Goal: Task Accomplishment & Management: Manage account settings

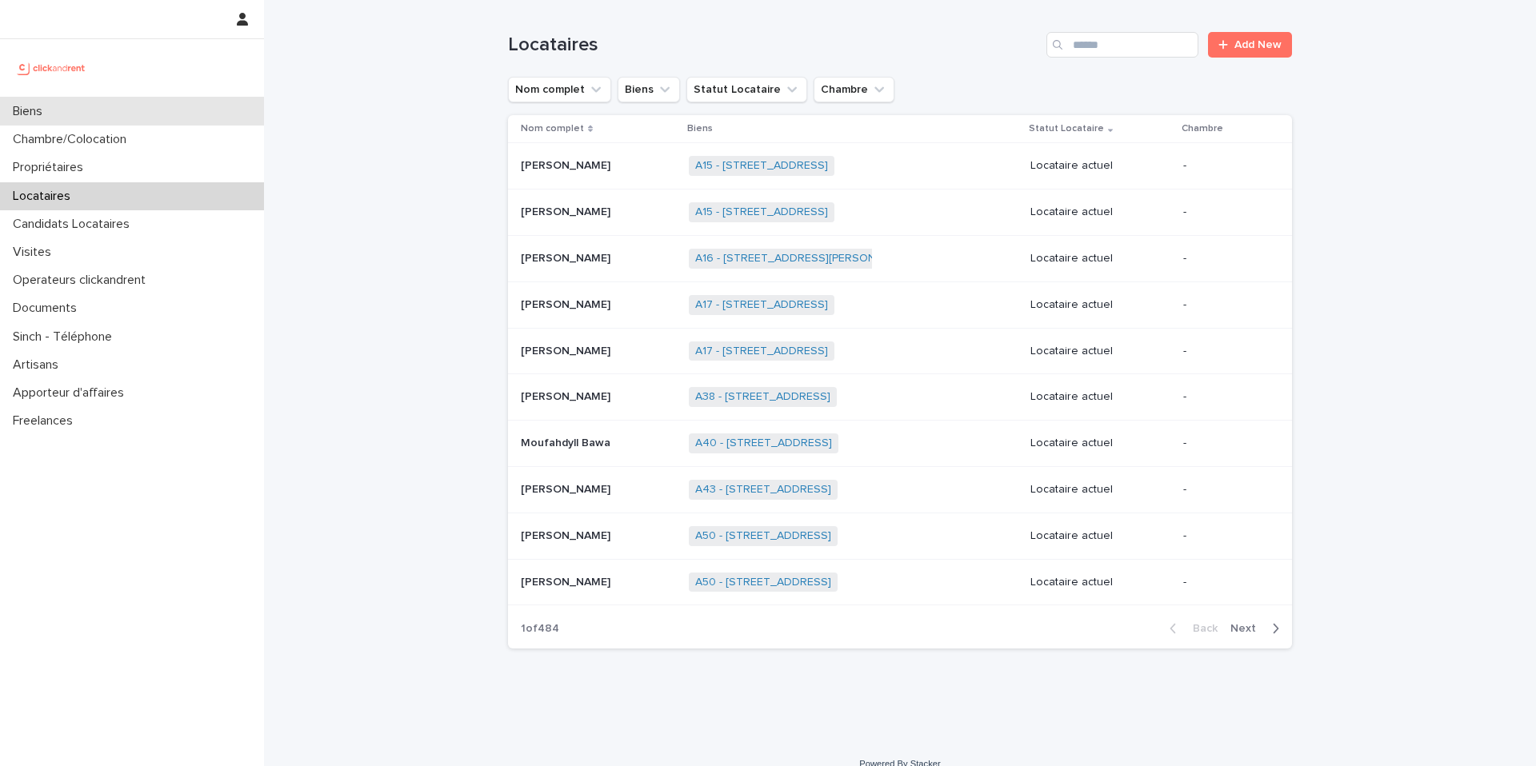
click at [63, 106] on div "Biens" at bounding box center [132, 112] width 264 height 28
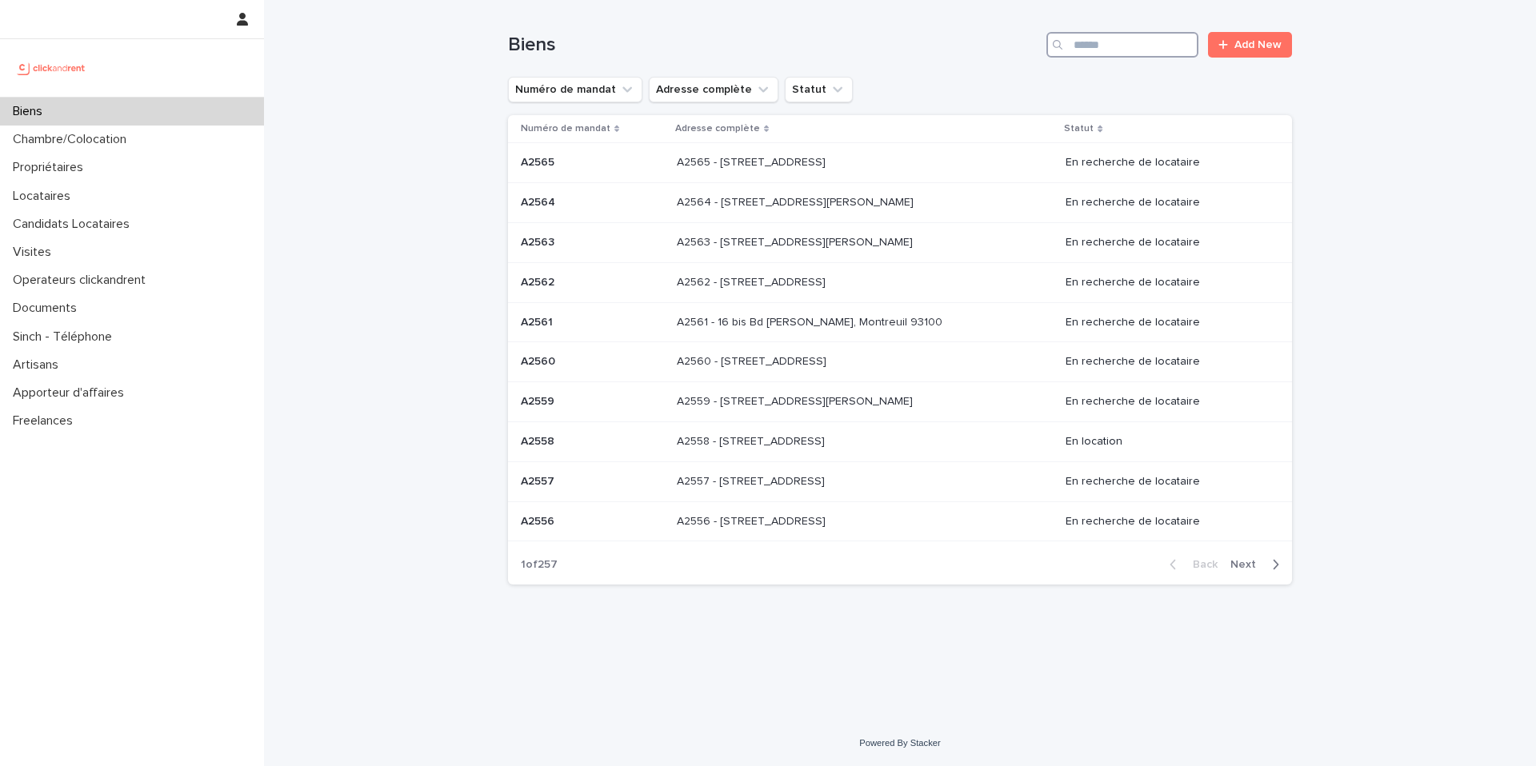
click at [1095, 51] on input "Search" at bounding box center [1122, 45] width 152 height 26
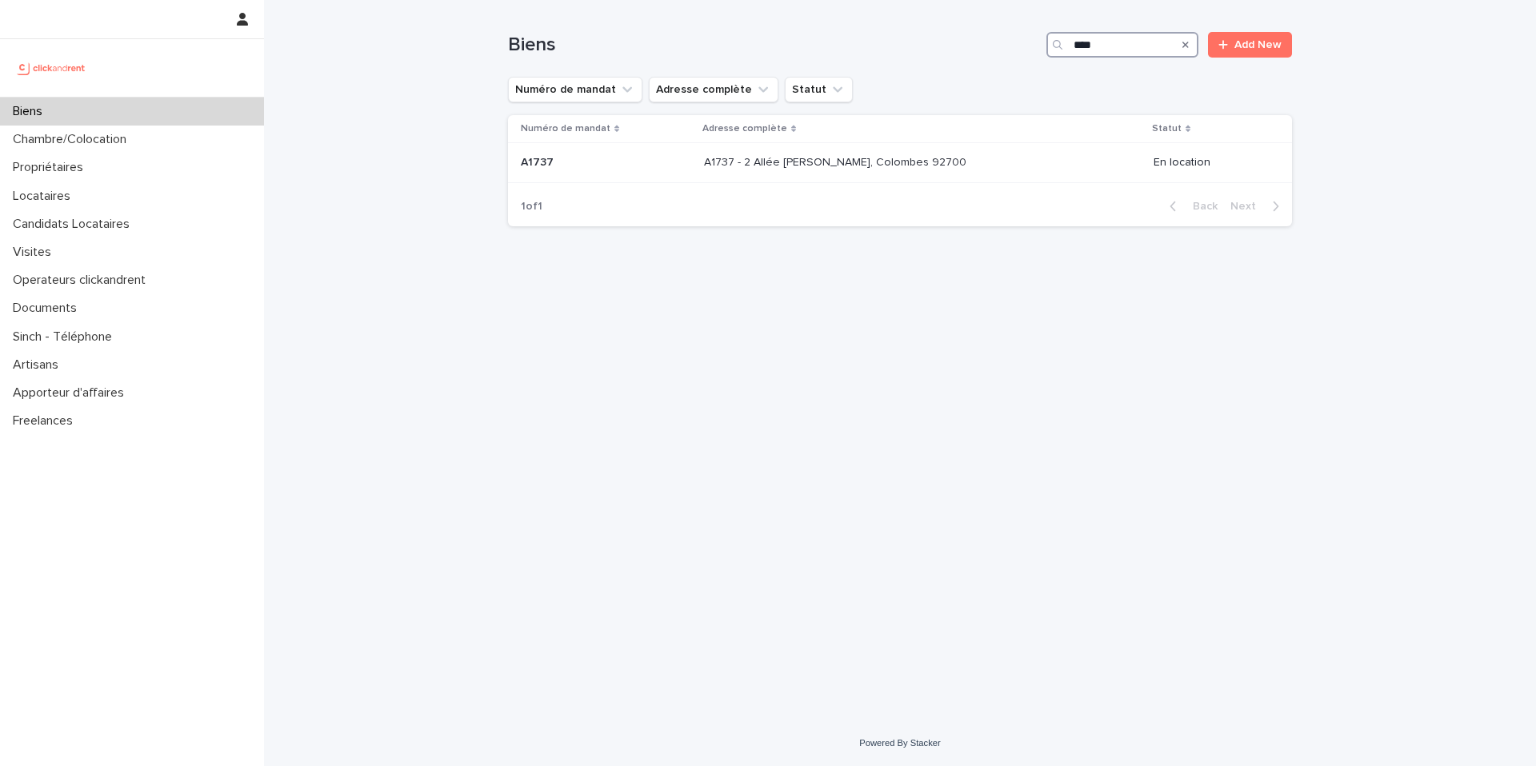
click at [1085, 44] on input "****" at bounding box center [1122, 45] width 152 height 26
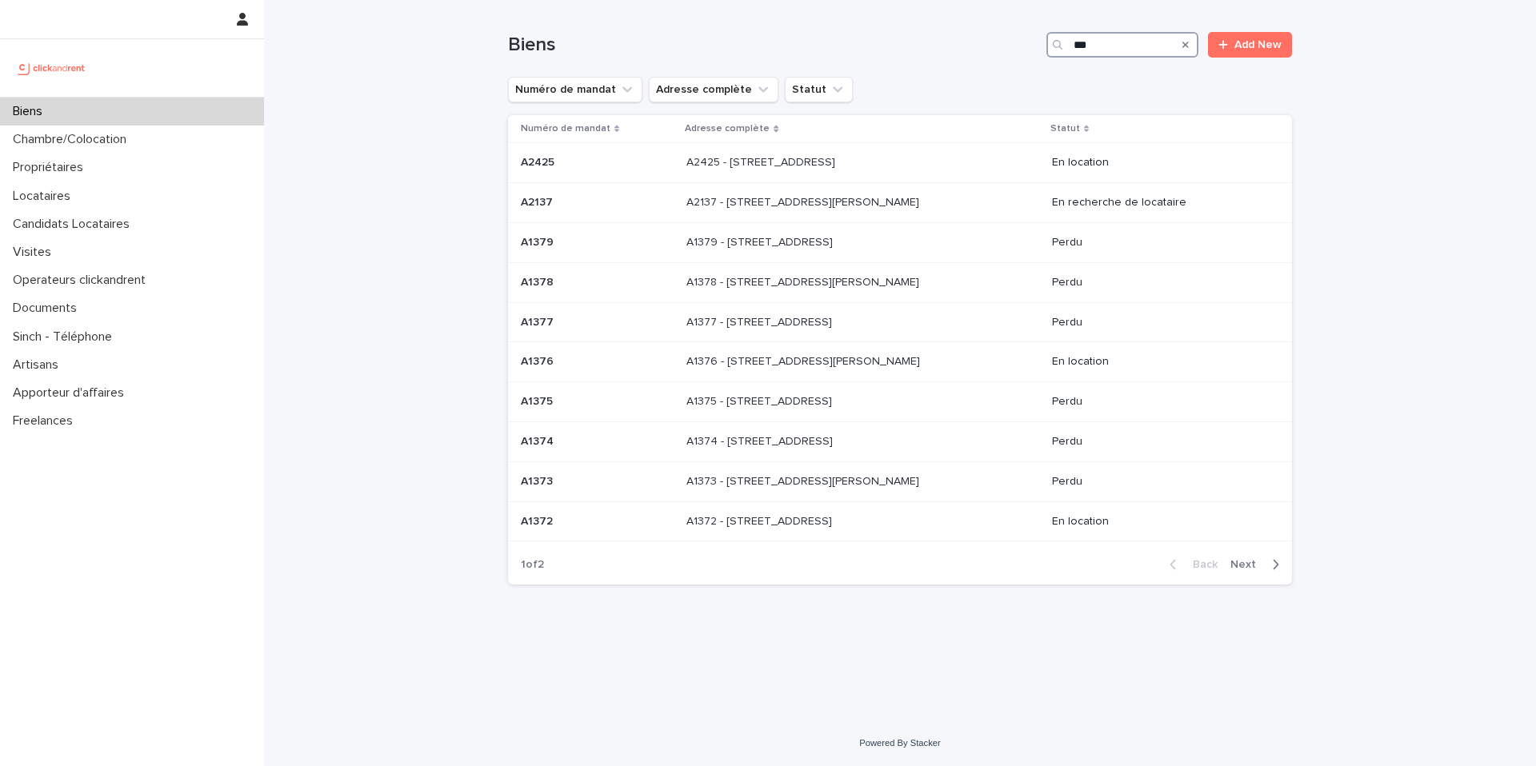
type input "****"
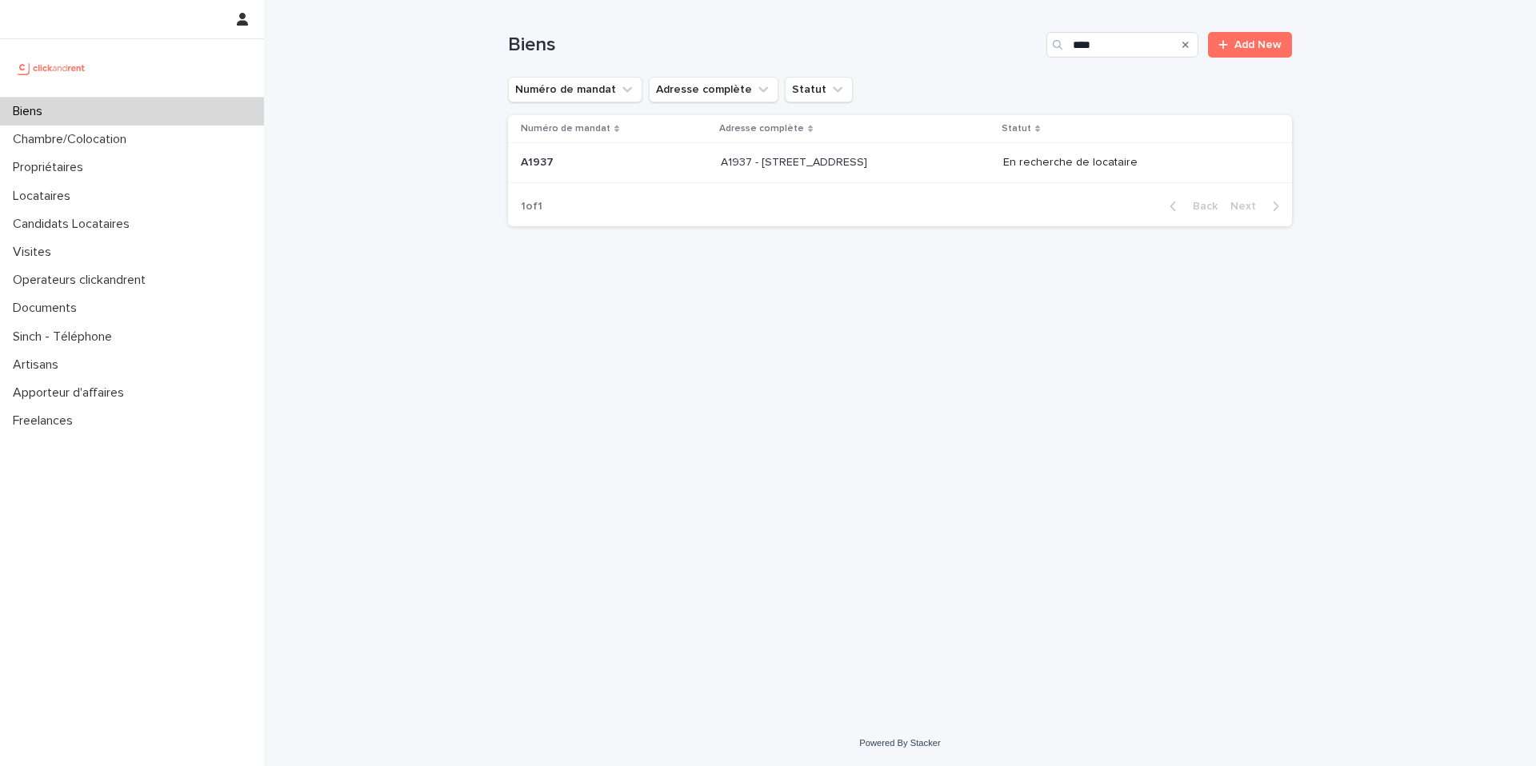
click at [749, 162] on p "A1937 - [STREET_ADDRESS]" at bounding box center [796, 161] width 150 height 17
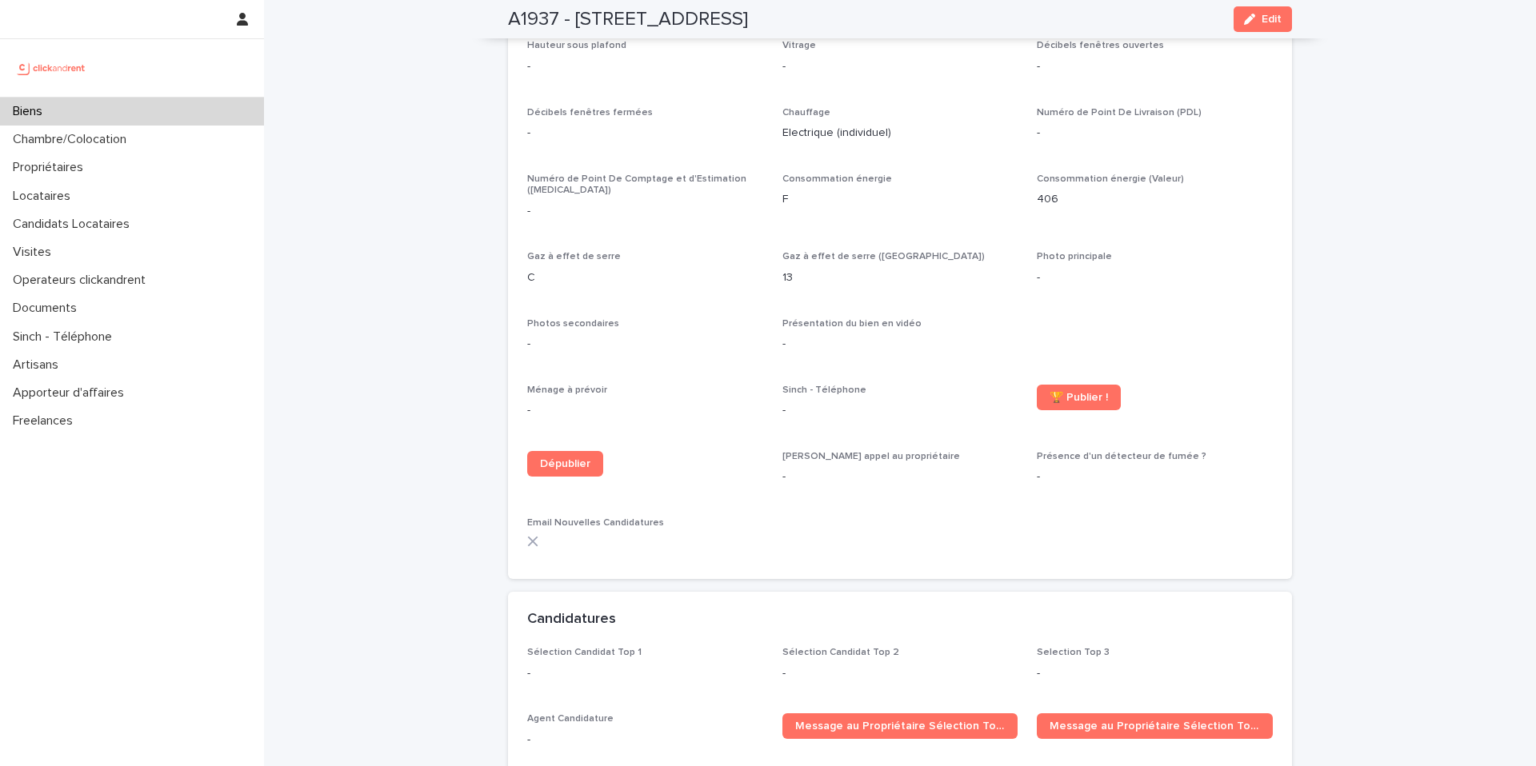
scroll to position [3270, 0]
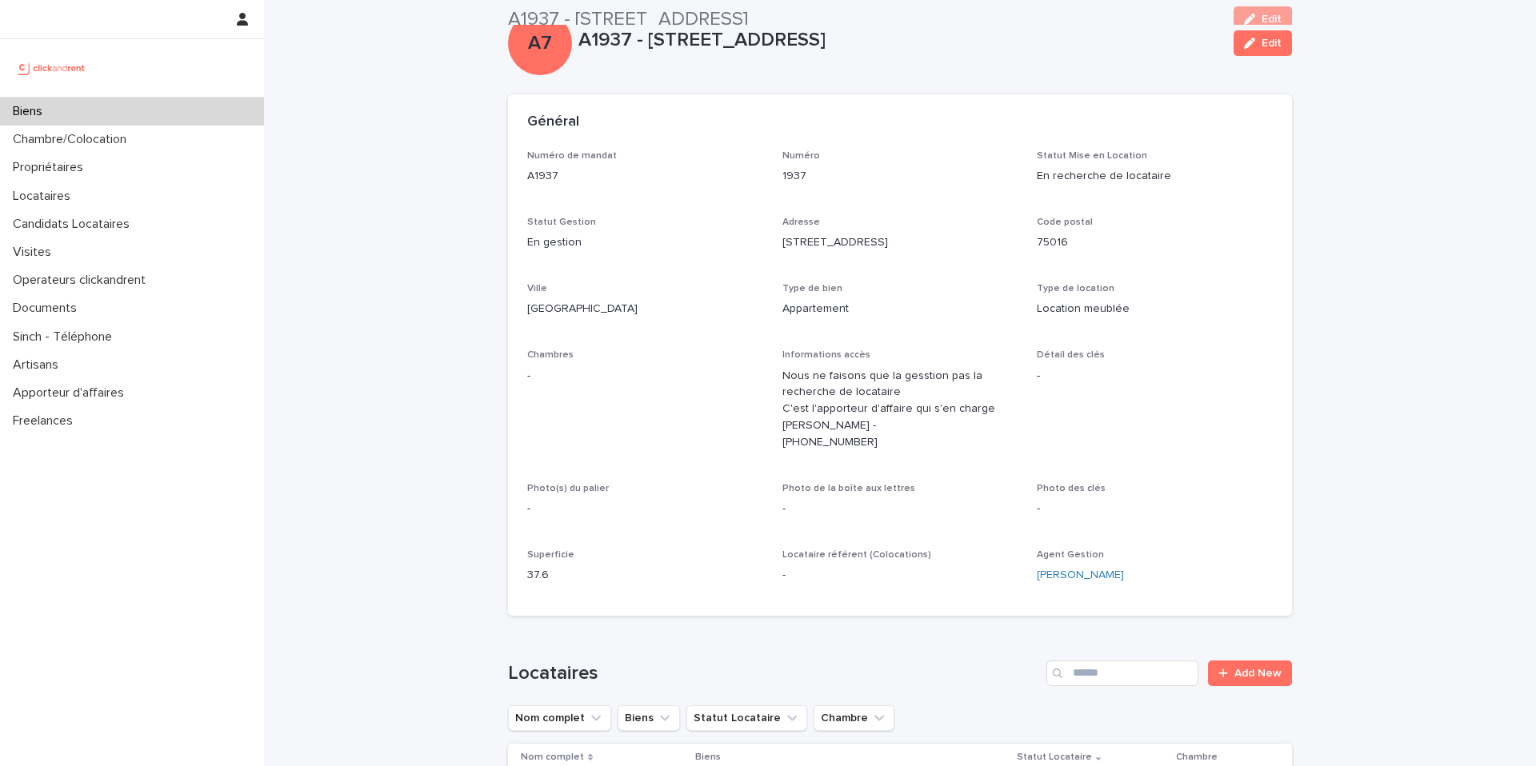
scroll to position [0, 0]
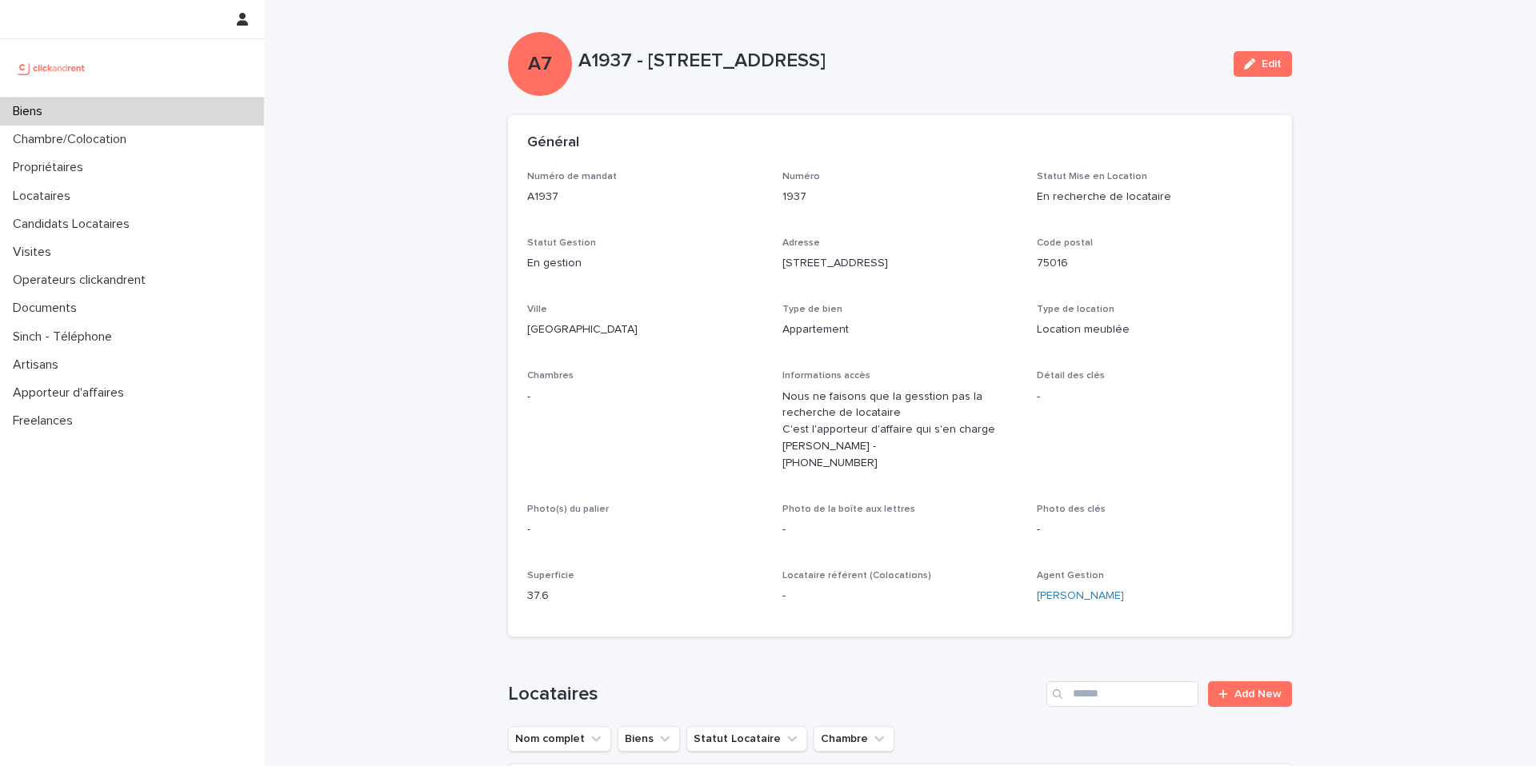
click at [79, 108] on div "Biens" at bounding box center [132, 112] width 264 height 28
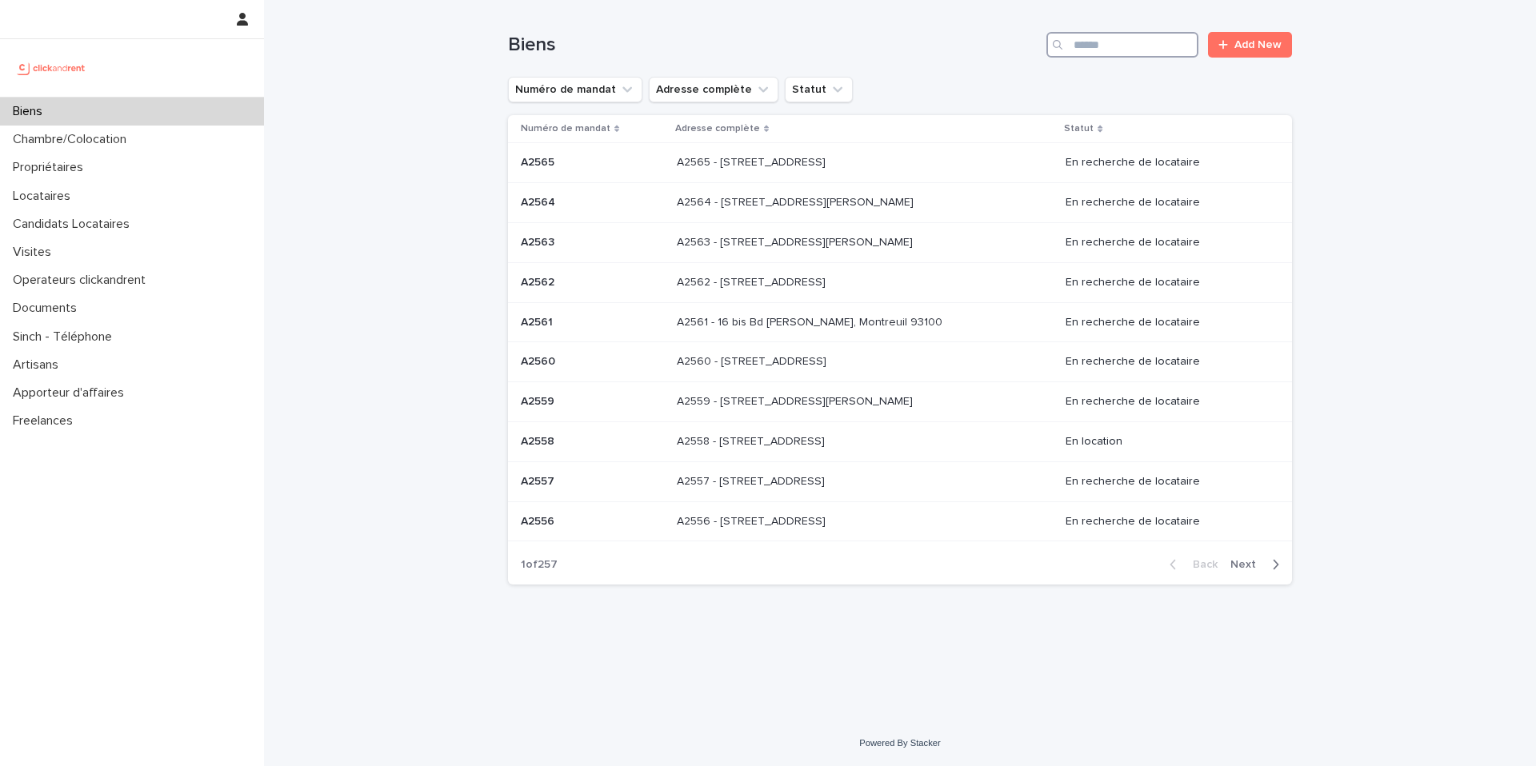
click at [1084, 50] on input "Search" at bounding box center [1122, 45] width 152 height 26
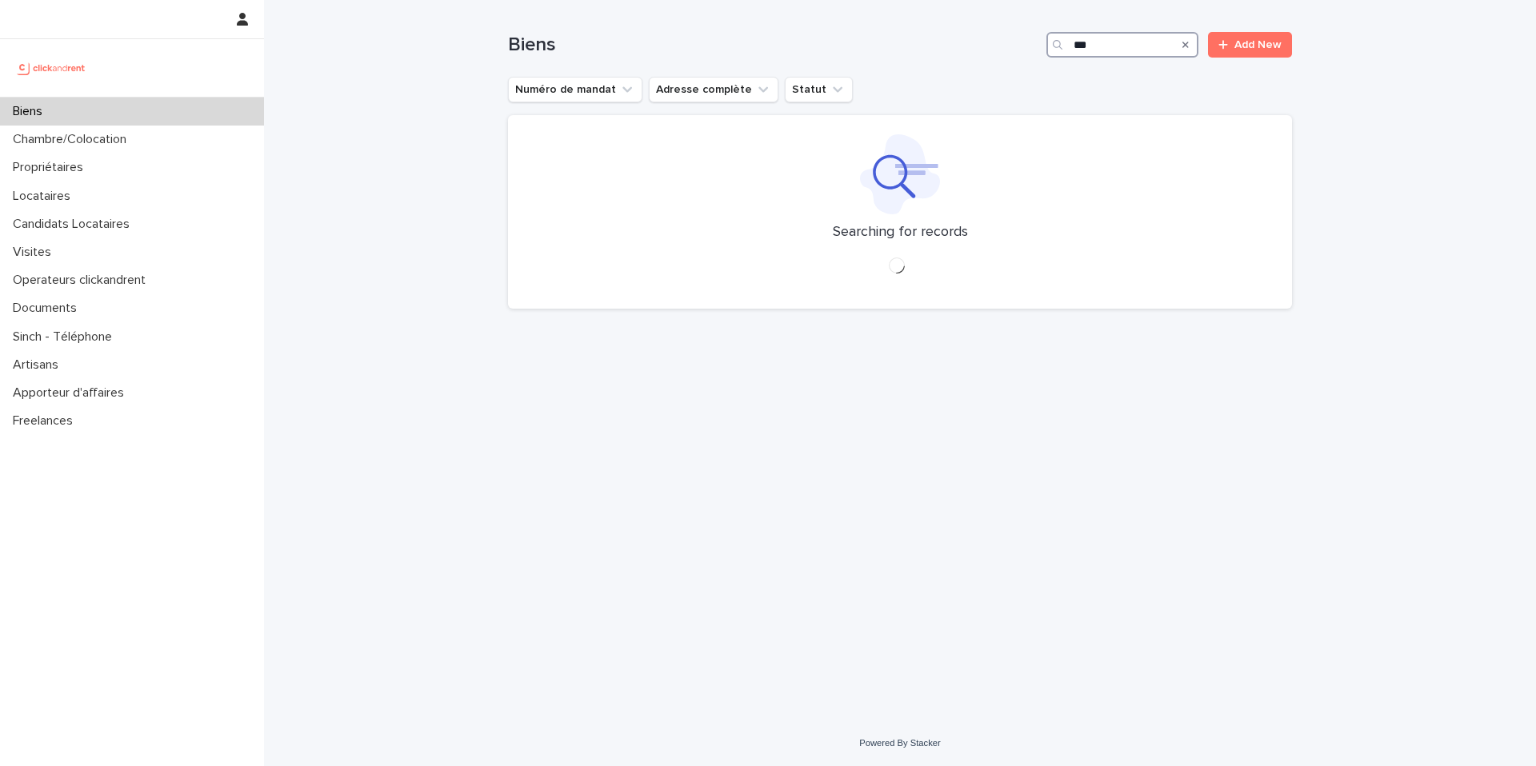
type input "****"
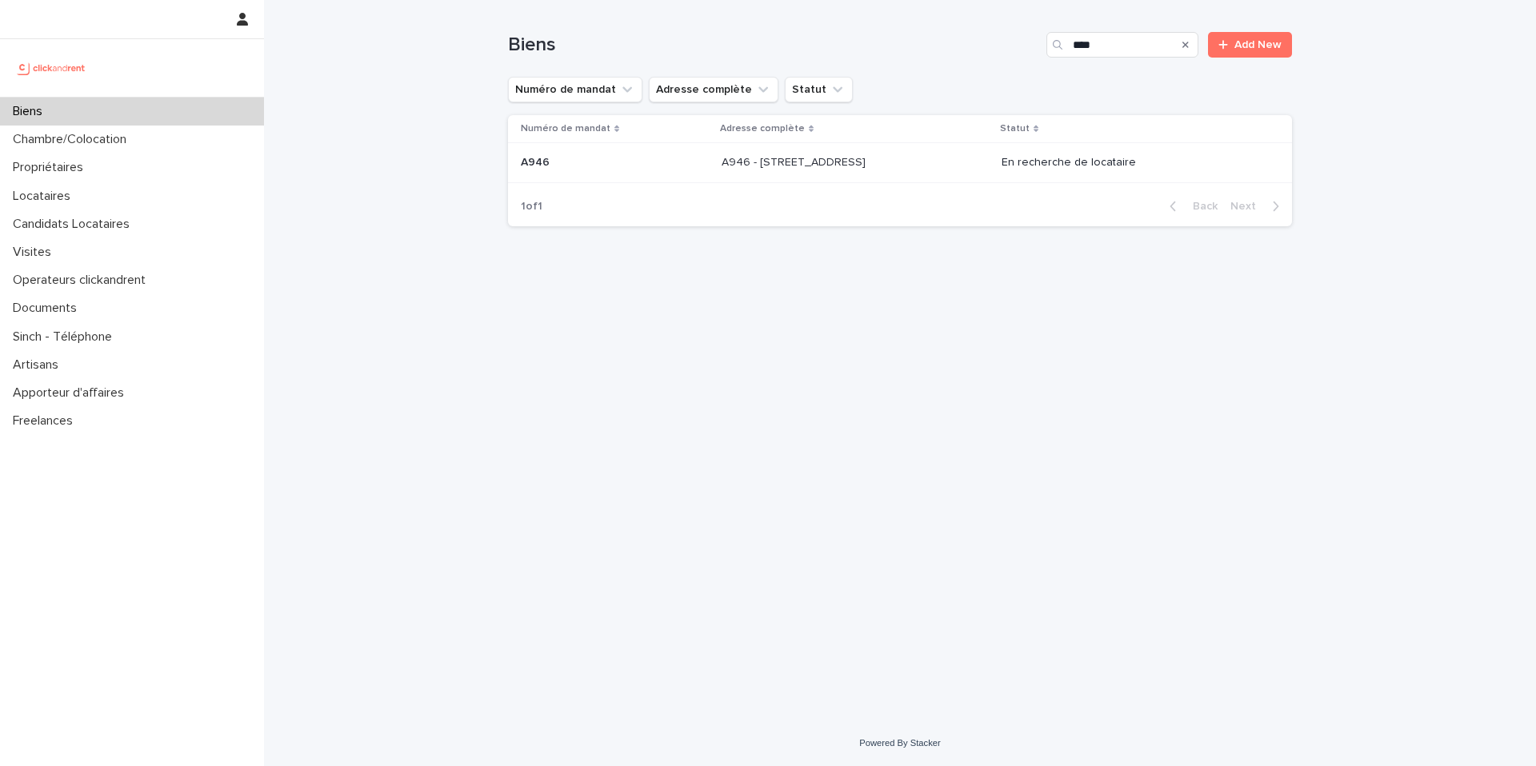
click at [810, 166] on p "A946 - [STREET_ADDRESS]" at bounding box center [795, 161] width 147 height 17
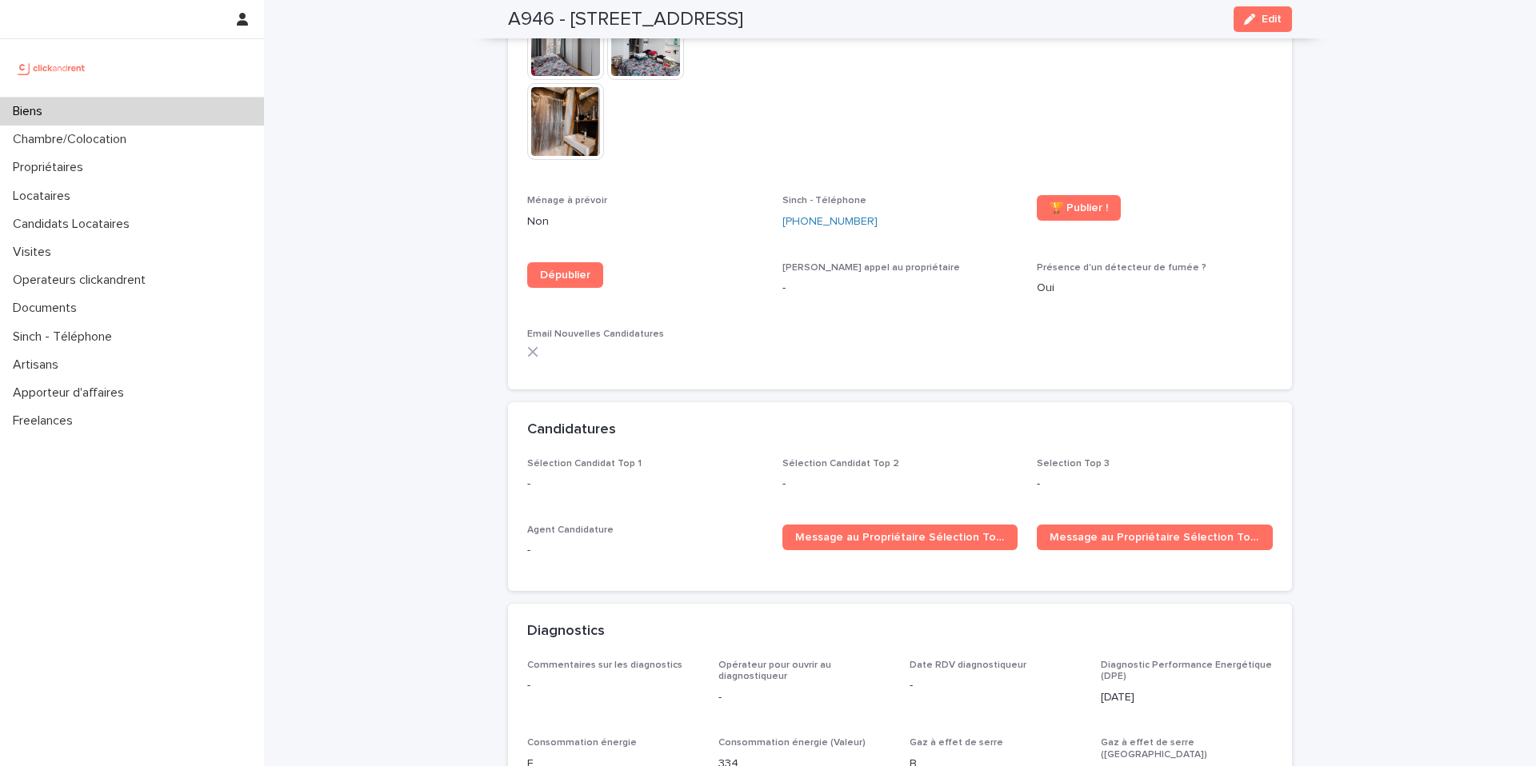
scroll to position [4714, 0]
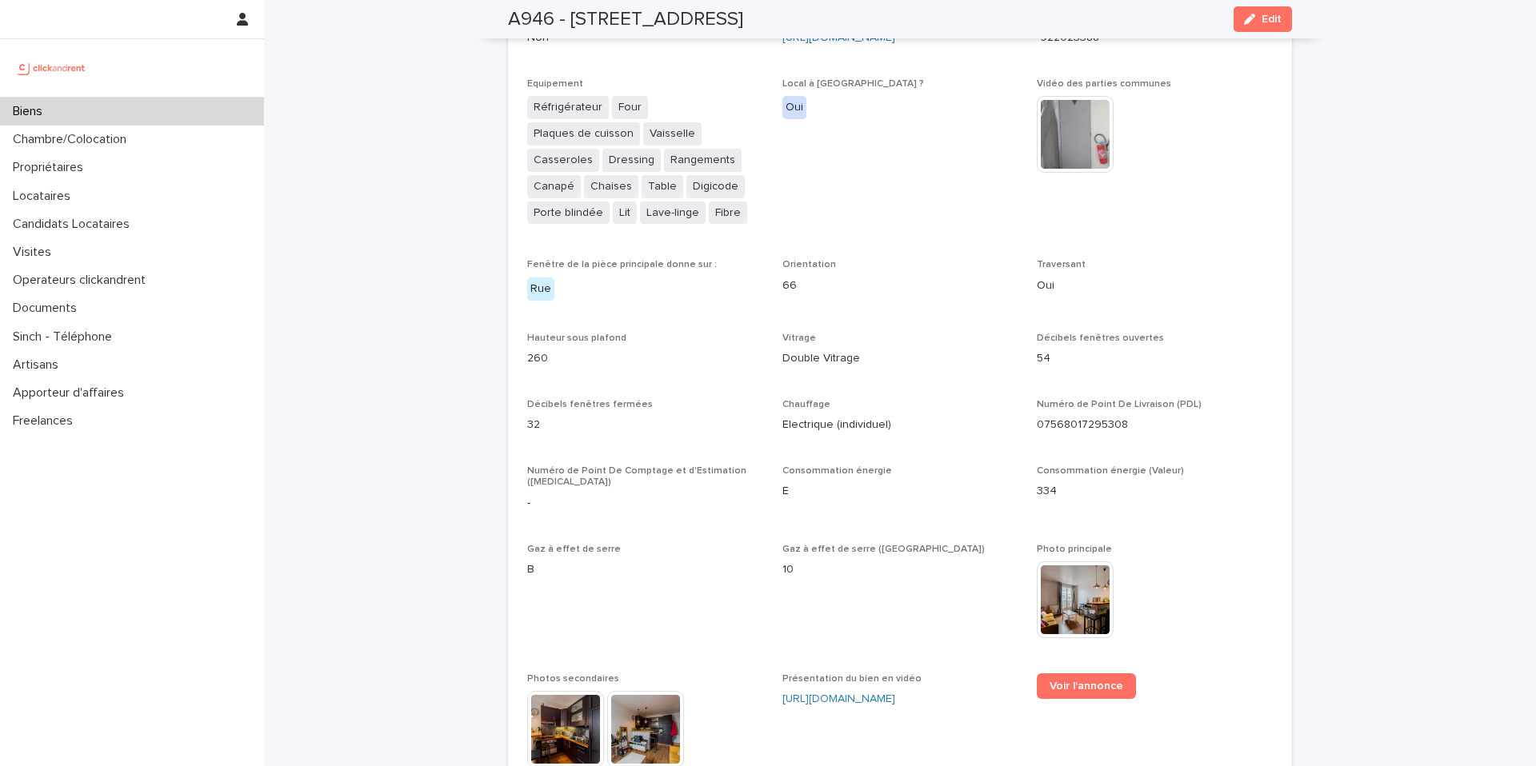
scroll to position [3048, 0]
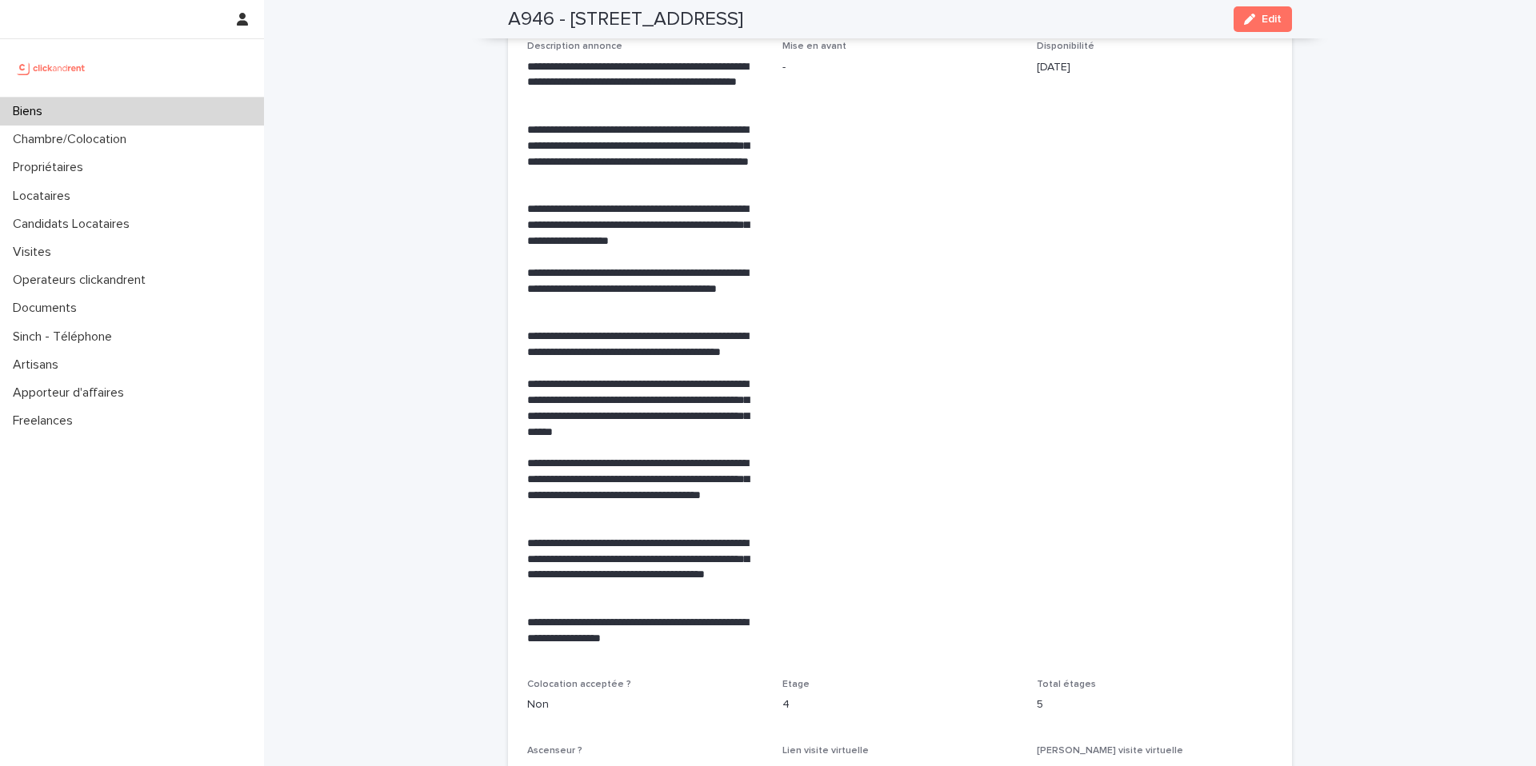
click at [120, 110] on div "Biens" at bounding box center [132, 112] width 264 height 28
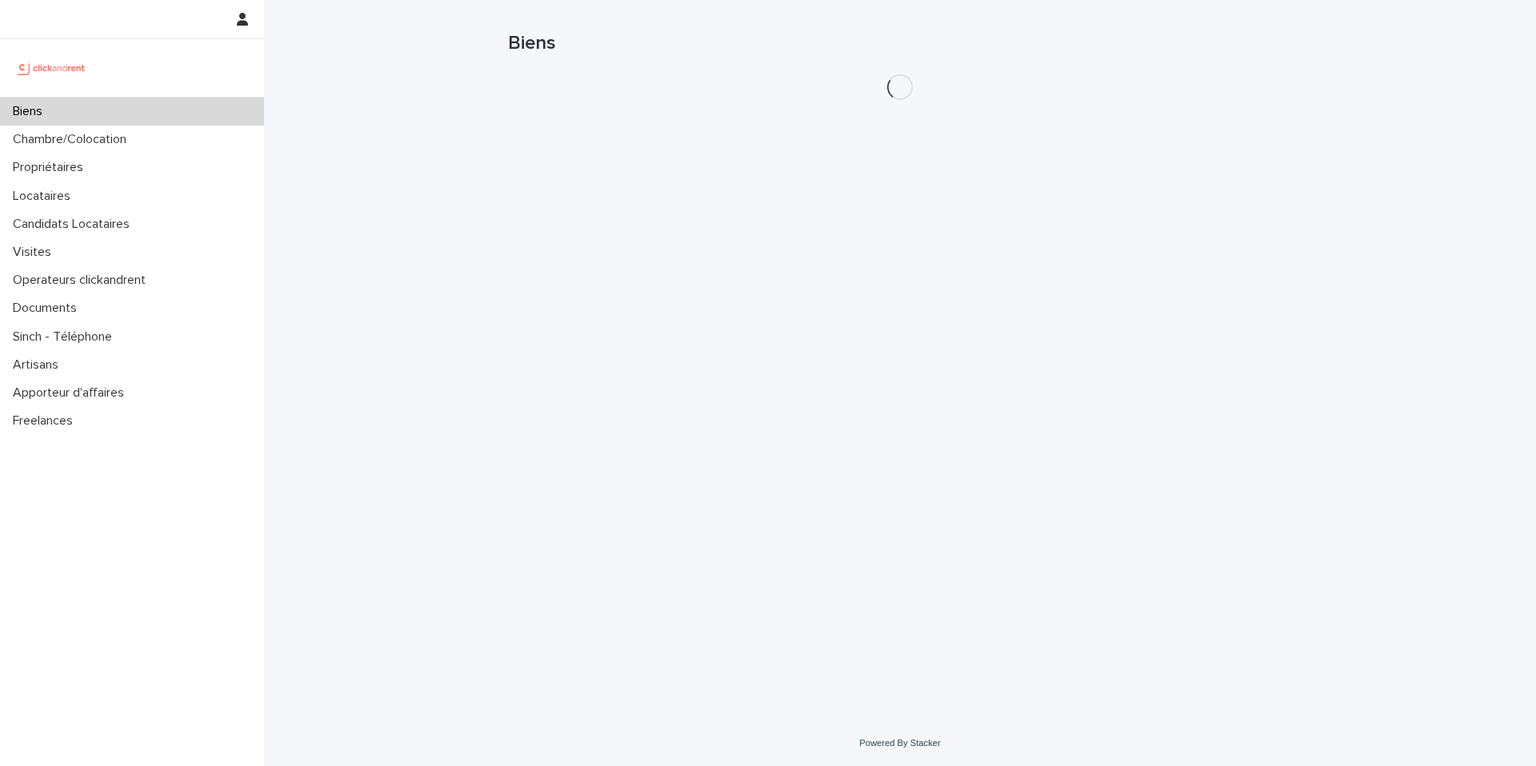
click at [120, 110] on div "Biens" at bounding box center [132, 112] width 264 height 28
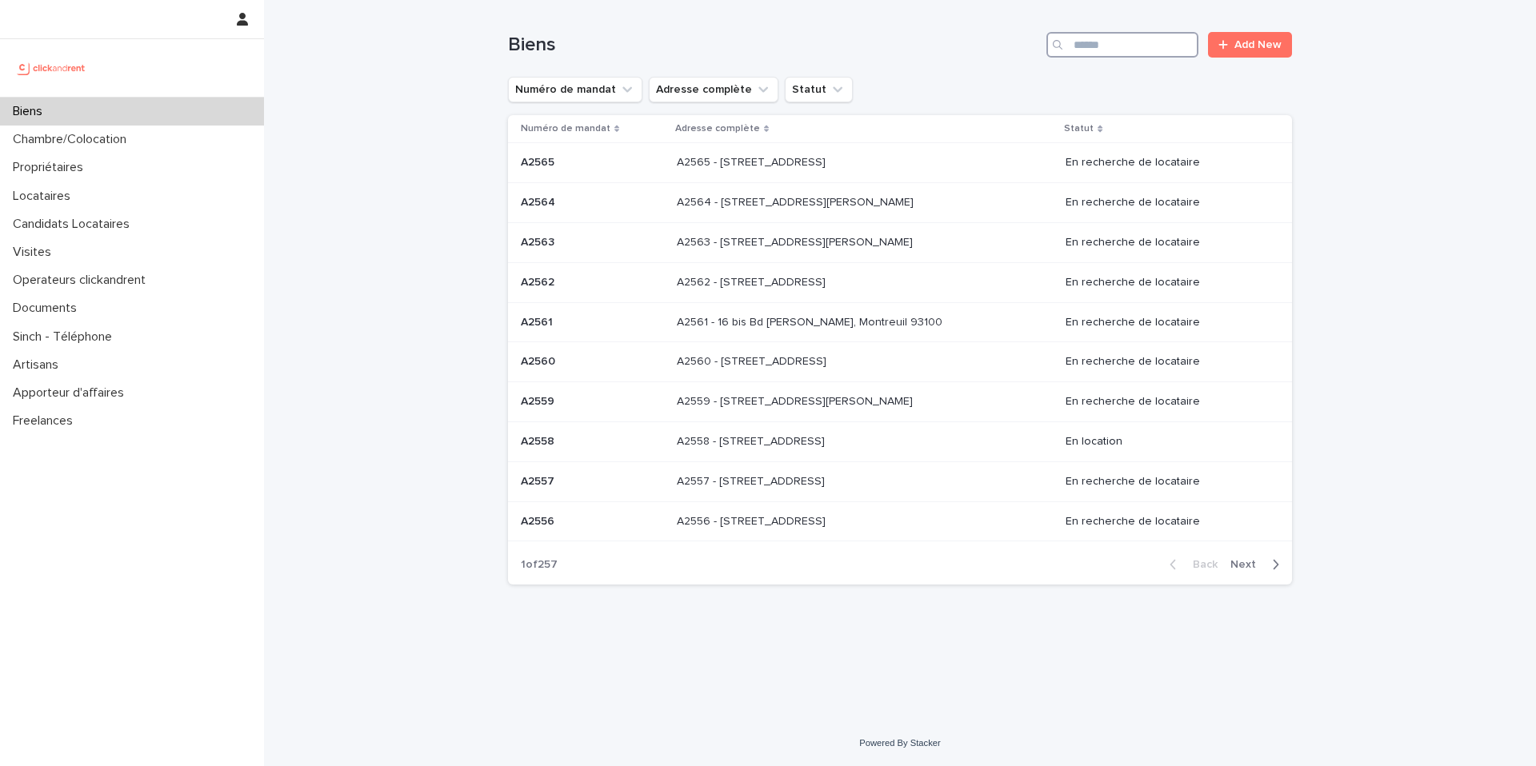
click at [1127, 50] on input "Search" at bounding box center [1122, 45] width 152 height 26
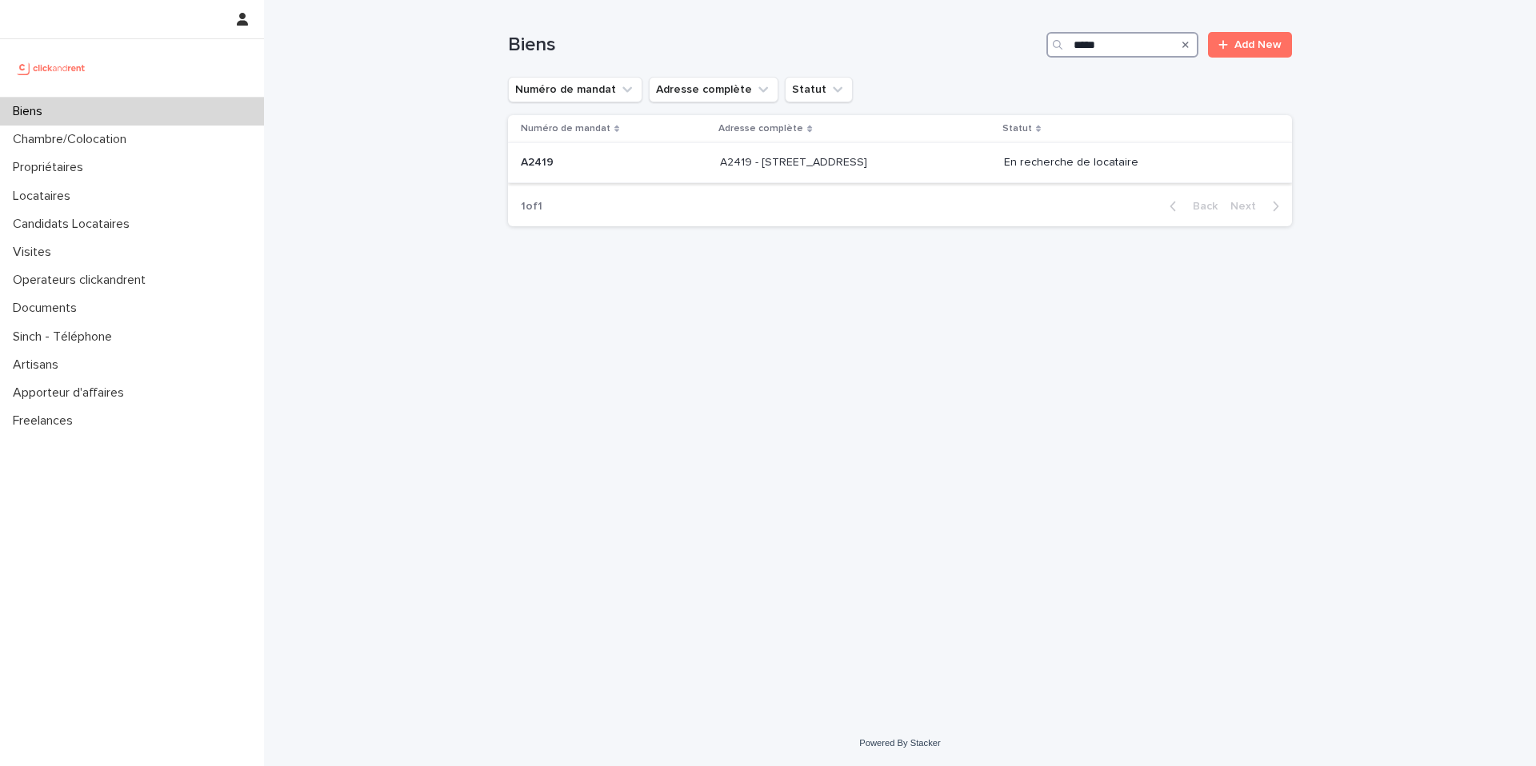
type input "*****"
click at [827, 163] on p "A2419 - [STREET_ADDRESS]" at bounding box center [795, 161] width 150 height 17
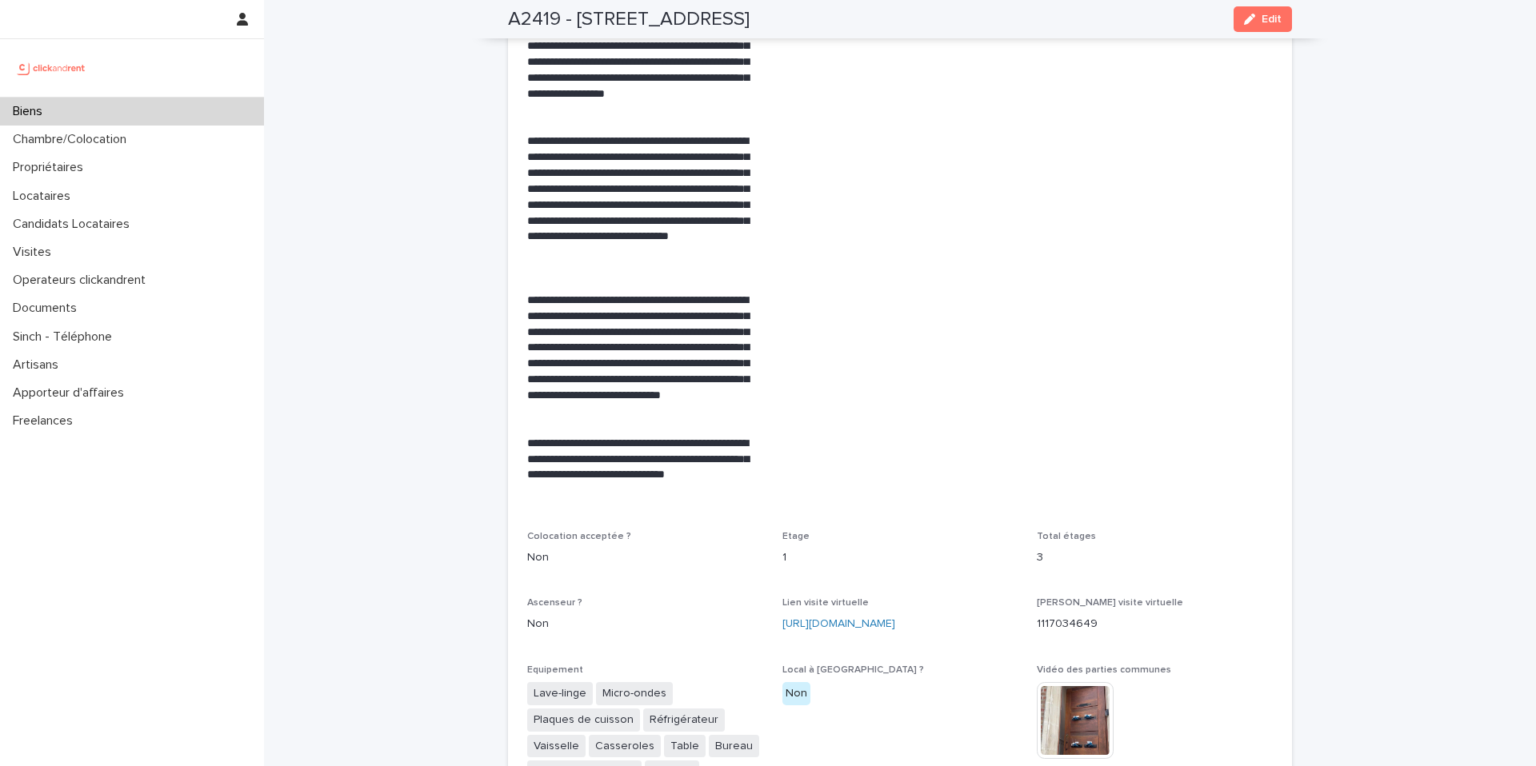
scroll to position [2591, 0]
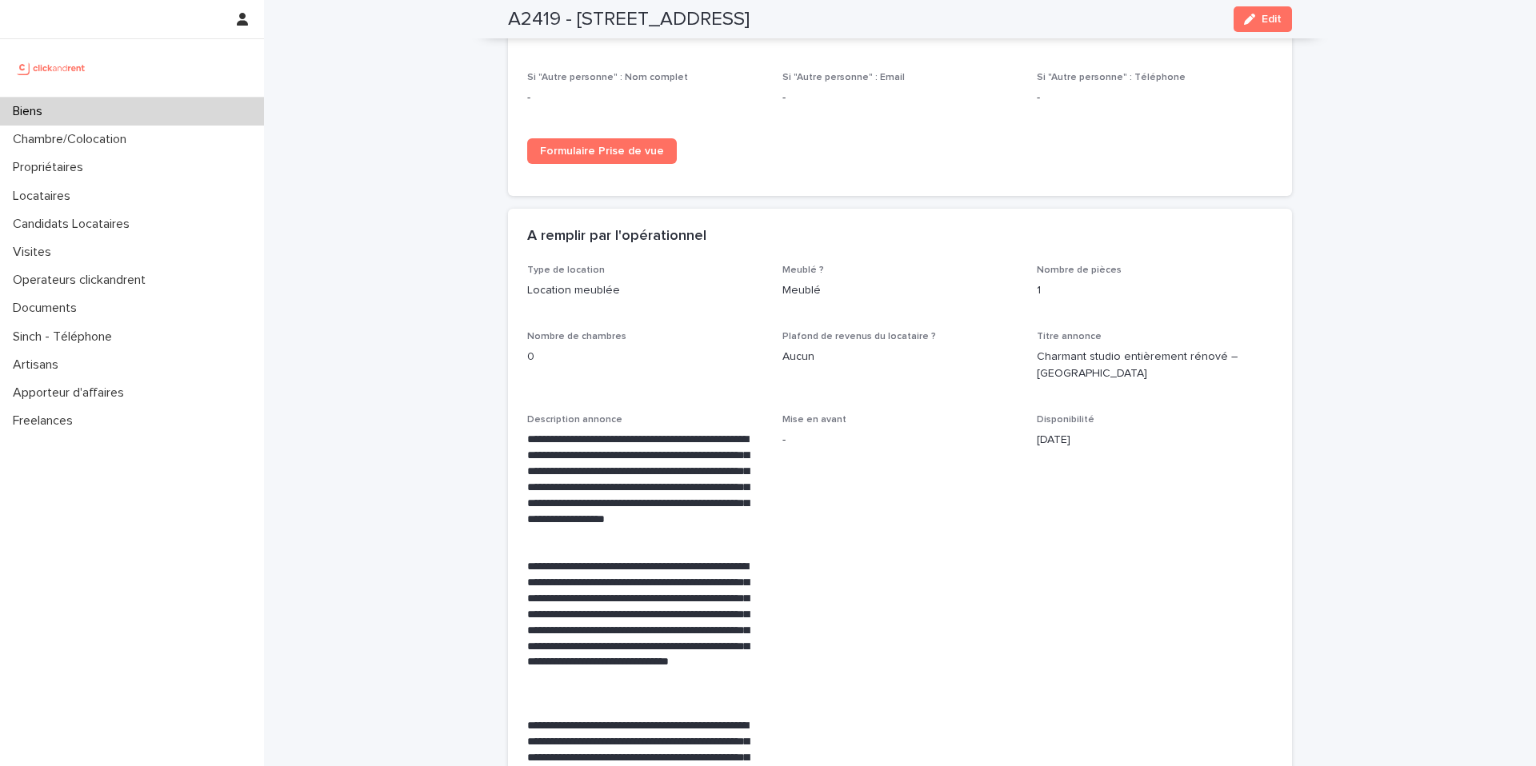
click at [1060, 432] on p "[DATE]" at bounding box center [1155, 440] width 236 height 17
click at [1261, 14] on span "Edit" at bounding box center [1271, 19] width 20 height 11
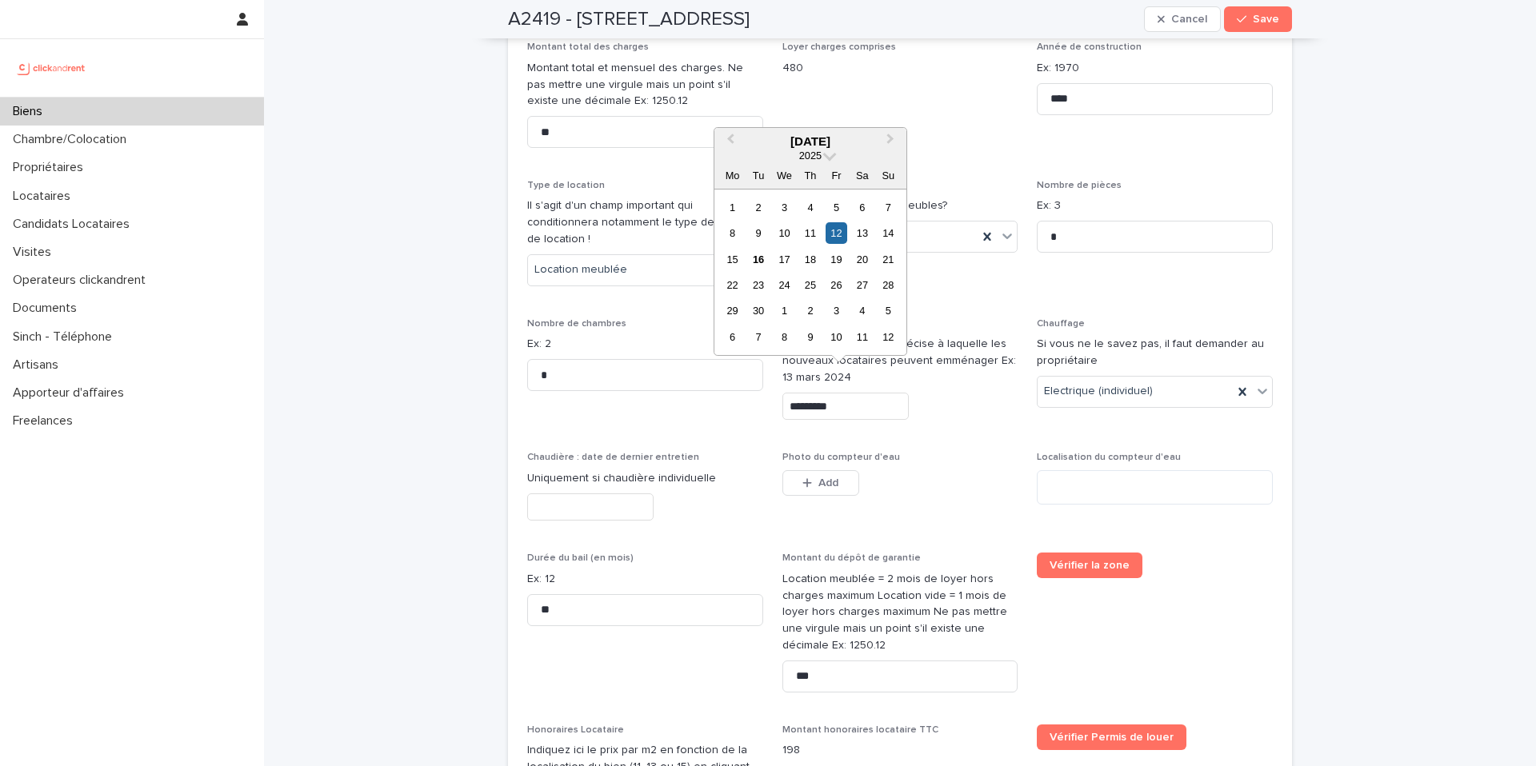
click at [842, 393] on input "*********" at bounding box center [845, 407] width 126 height 28
click at [788, 258] on div "17" at bounding box center [785, 260] width 22 height 22
type input "*********"
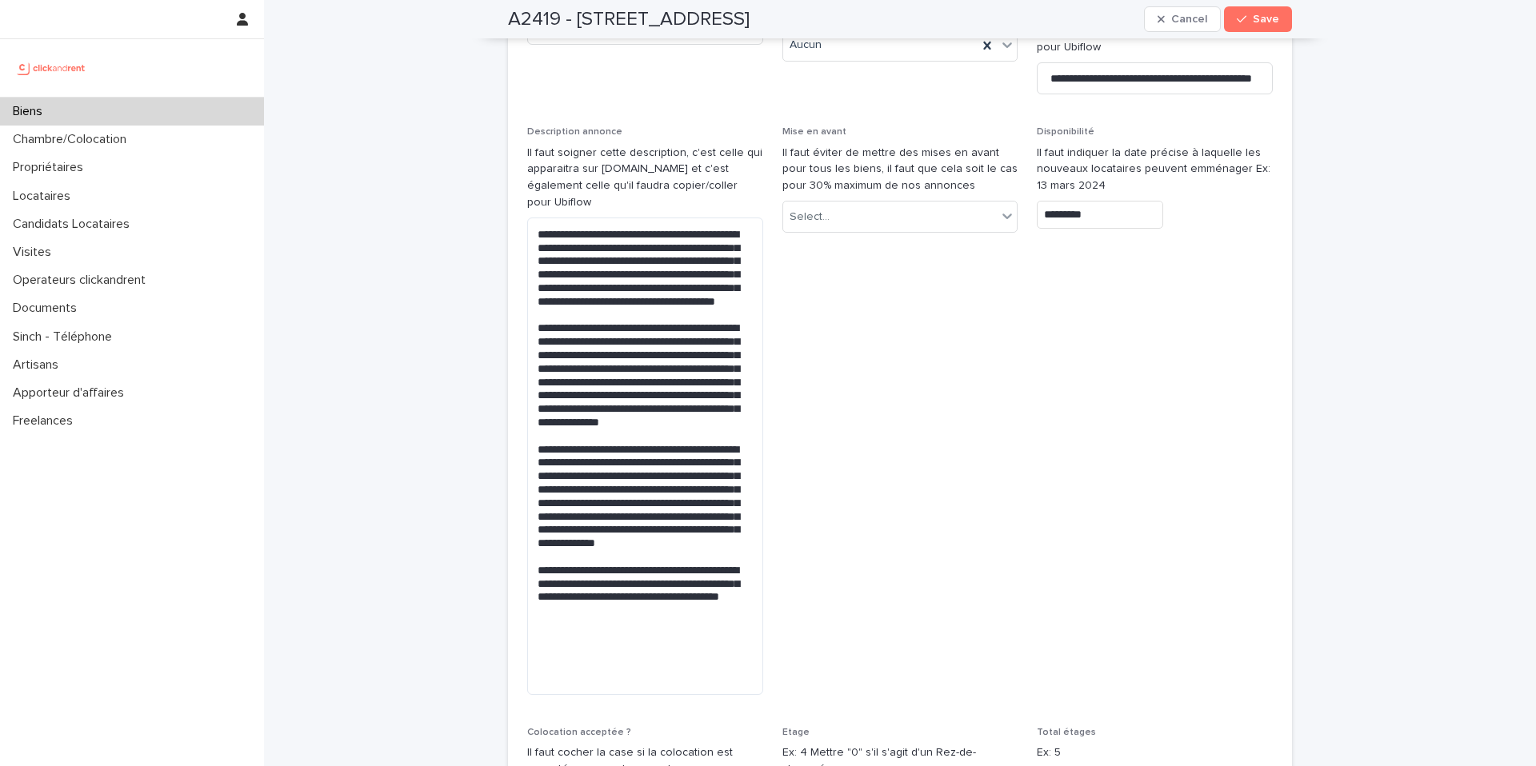
scroll to position [6923, 0]
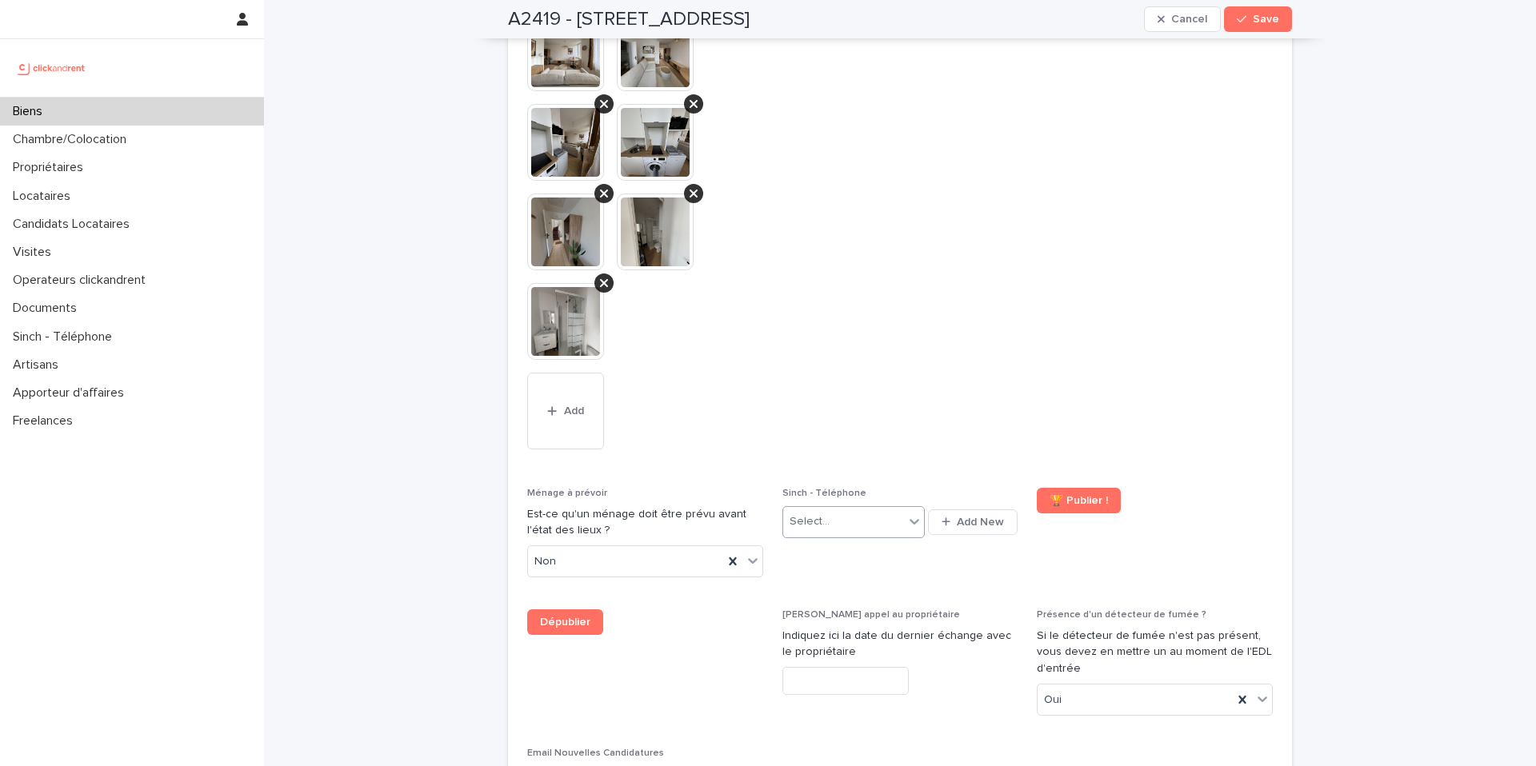
click at [909, 519] on icon at bounding box center [914, 522] width 10 height 6
type input "*"
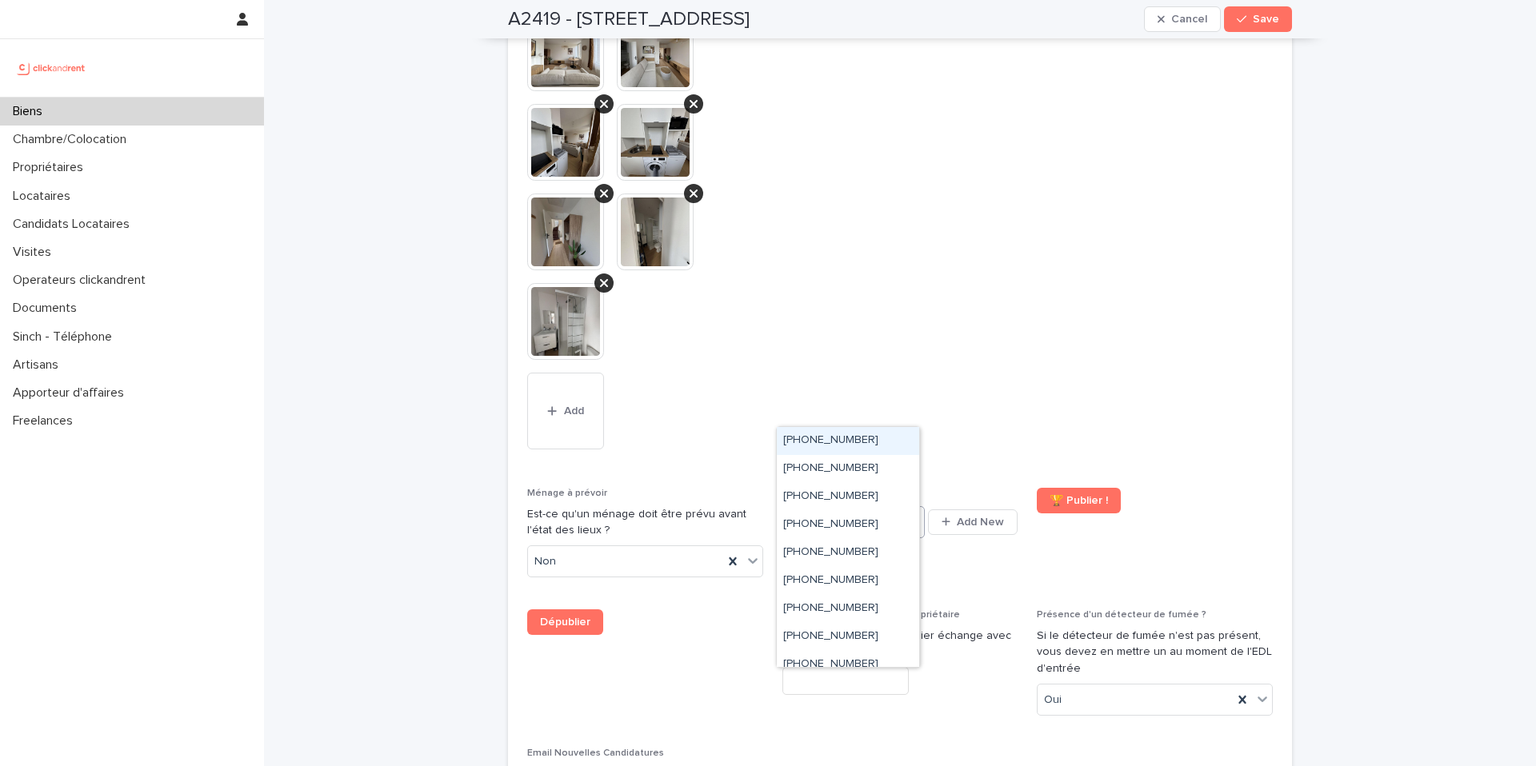
click at [843, 445] on span "[PHONE_NUMBER]" at bounding box center [830, 439] width 95 height 11
click at [906, 514] on icon at bounding box center [914, 522] width 16 height 16
click at [900, 438] on div "[PHONE_NUMBER]" at bounding box center [848, 441] width 142 height 28
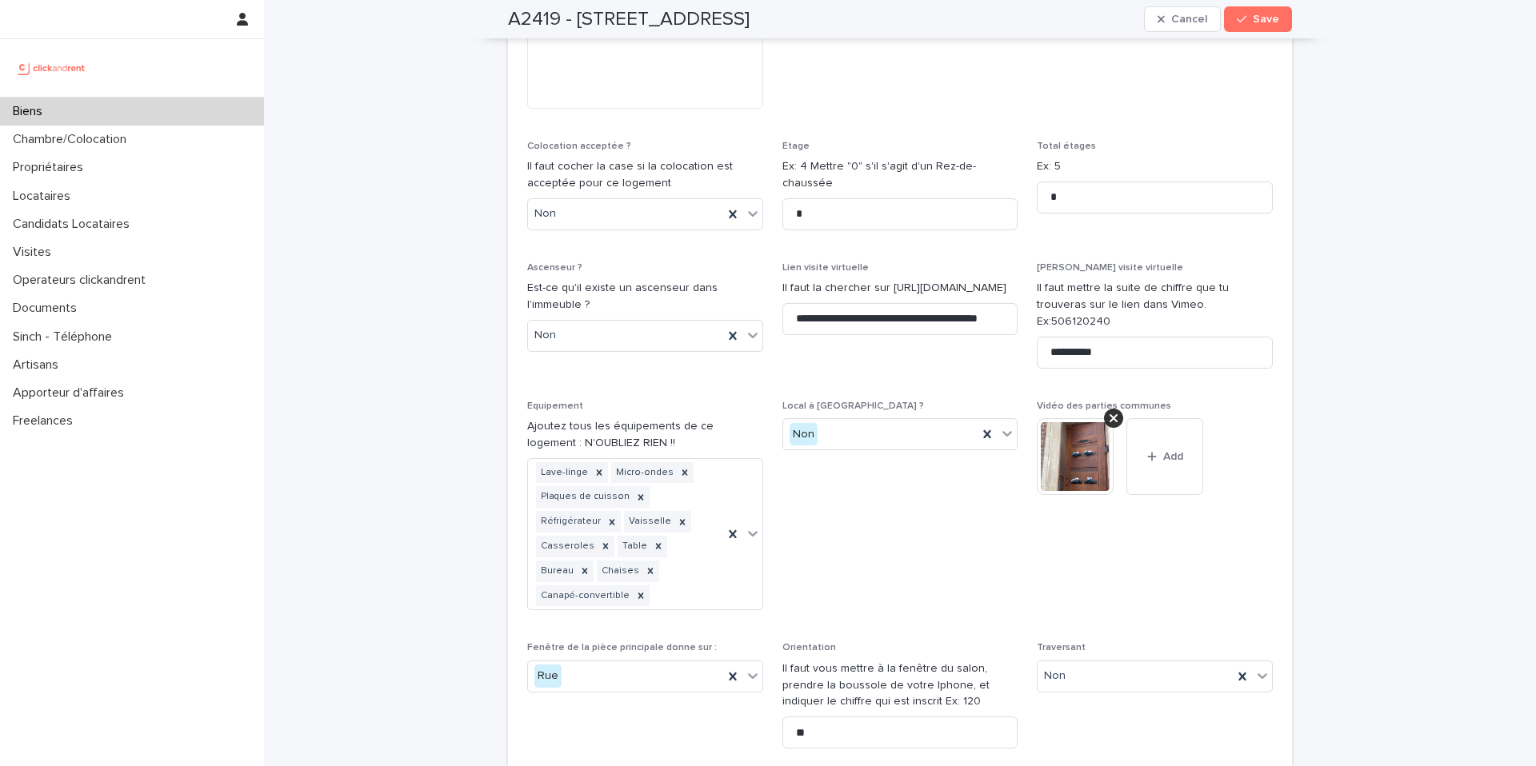
scroll to position [5319, 0]
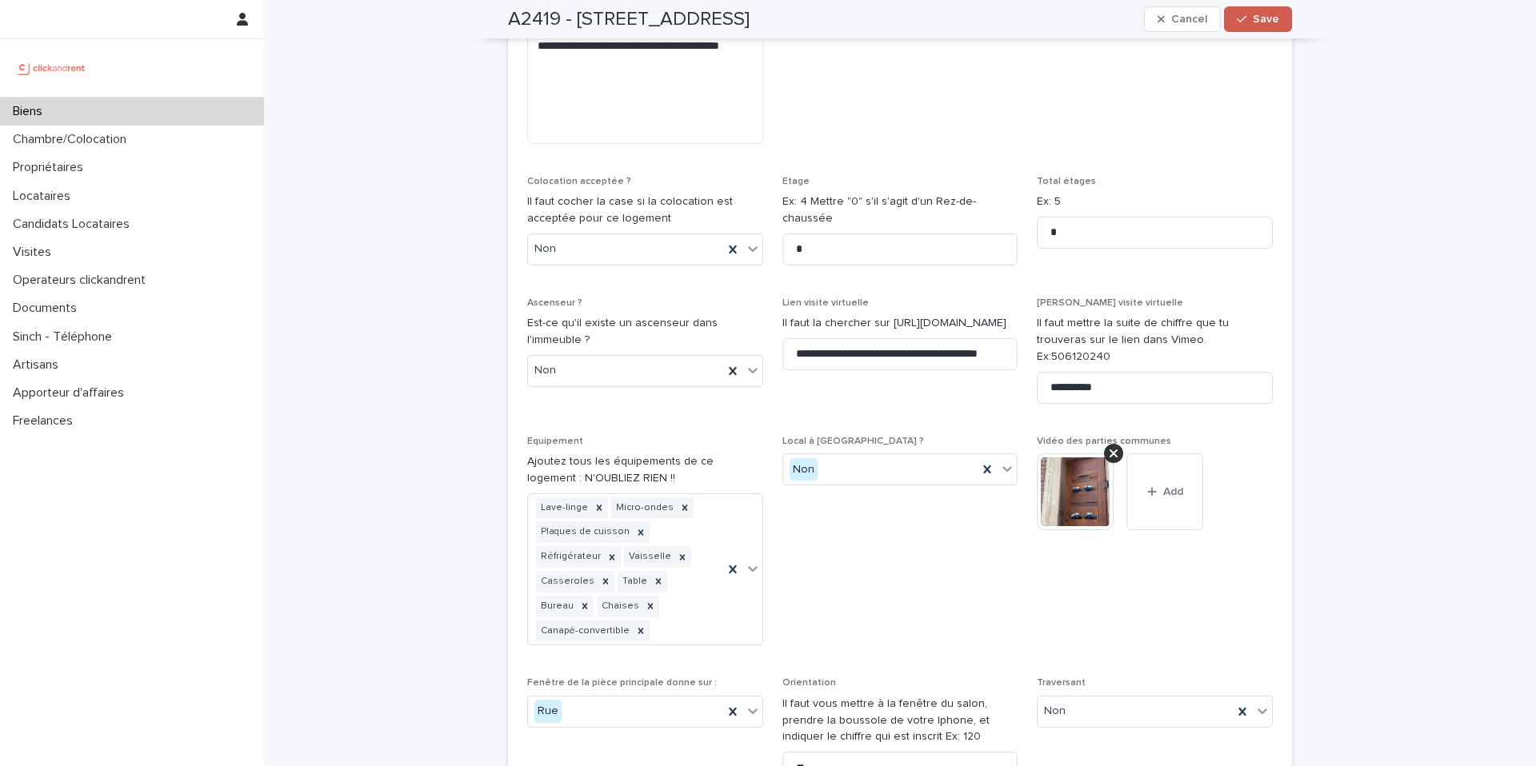
click at [1257, 19] on span "Save" at bounding box center [1266, 19] width 26 height 11
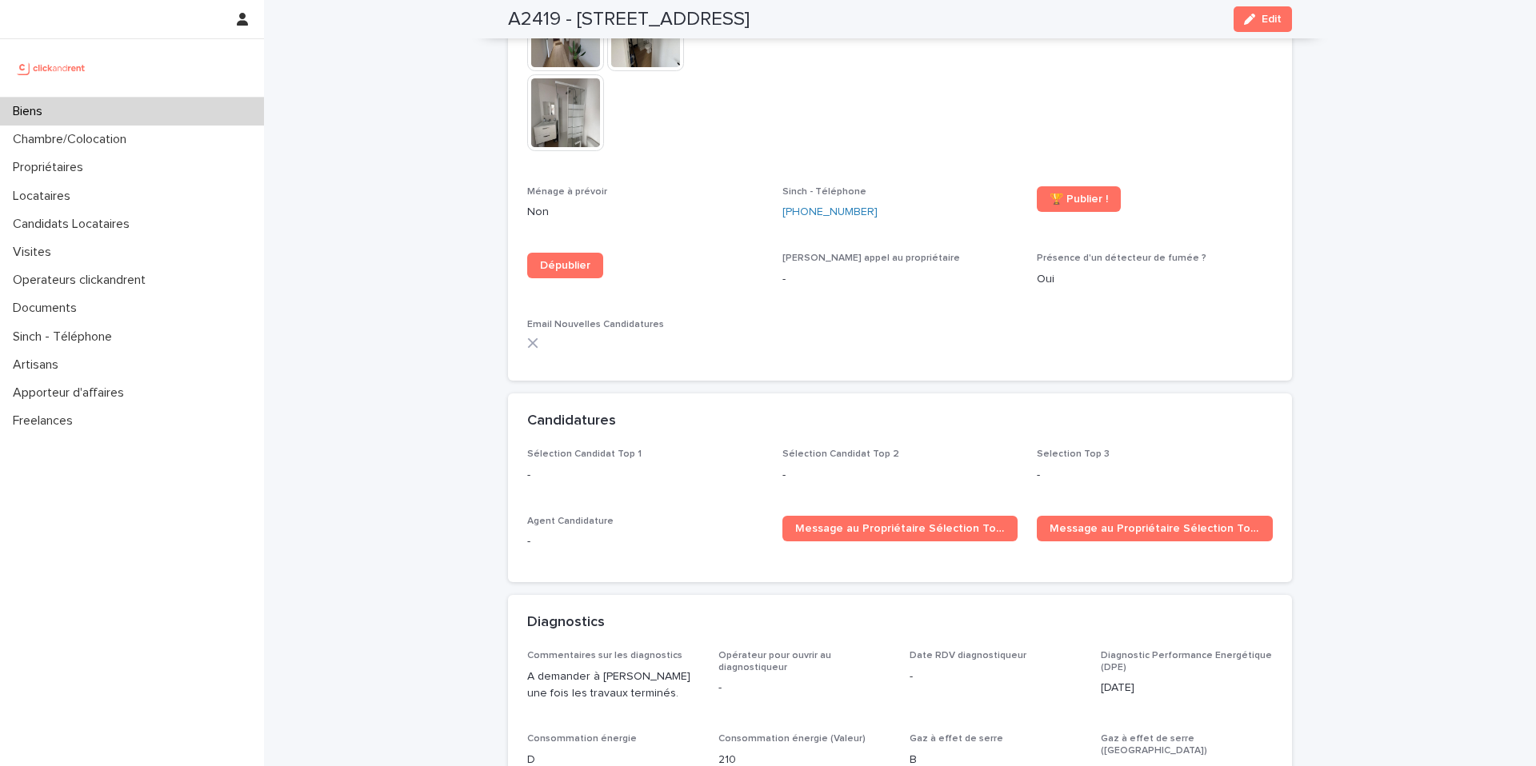
scroll to position [4268, 0]
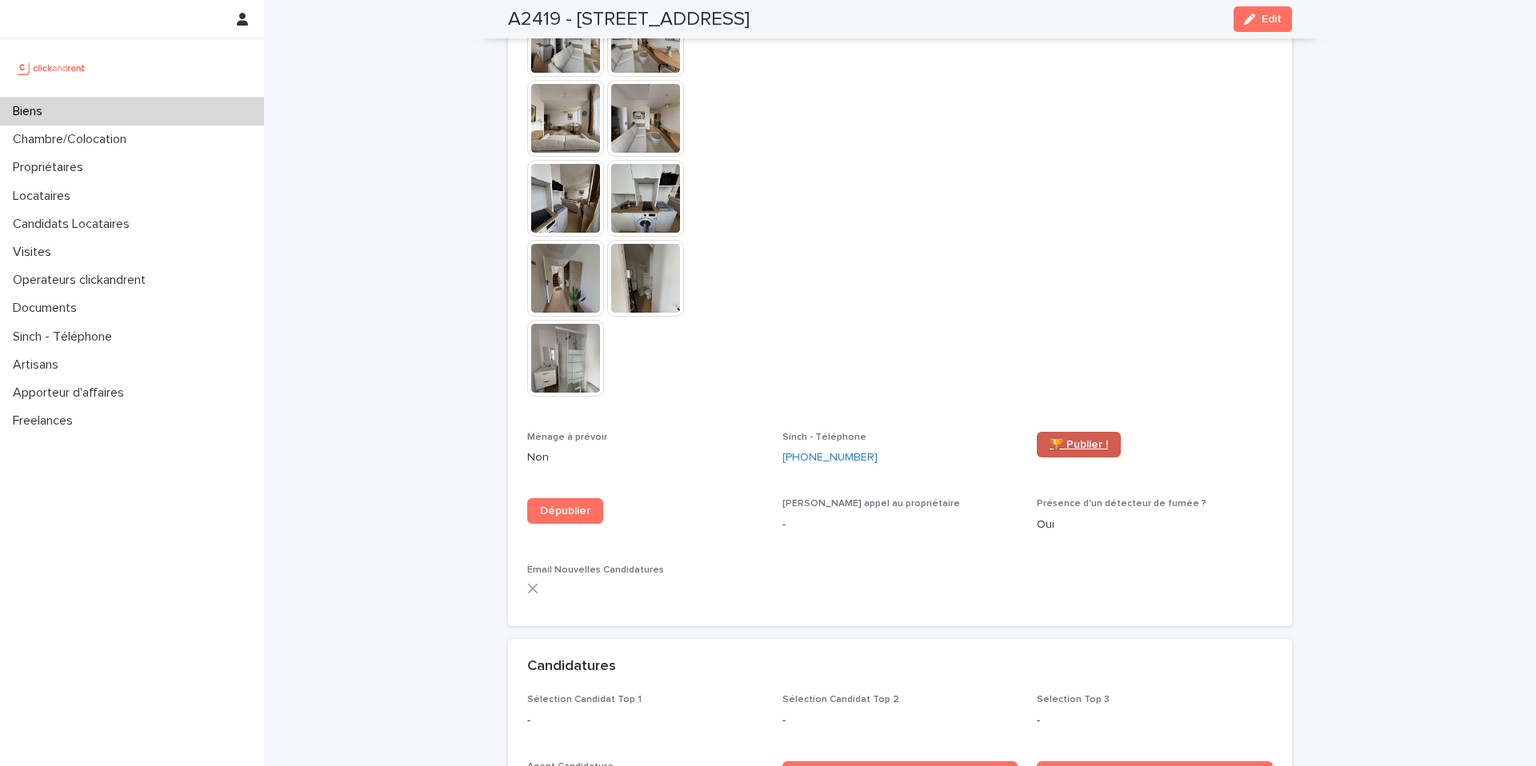
click at [1065, 439] on span "🏆 Publier !" at bounding box center [1078, 444] width 58 height 11
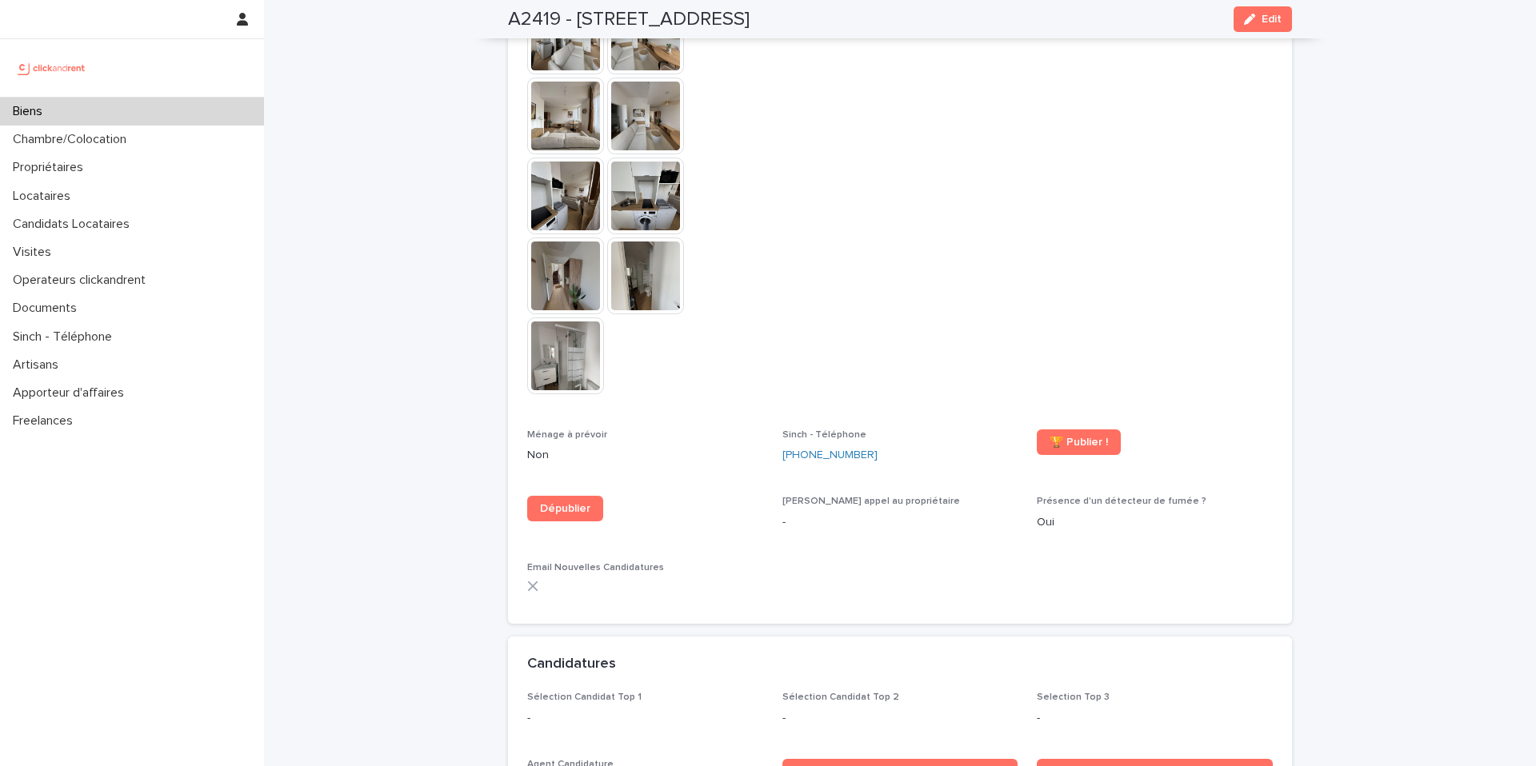
scroll to position [4271, 0]
click at [1259, 27] on button "Edit" at bounding box center [1262, 19] width 58 height 26
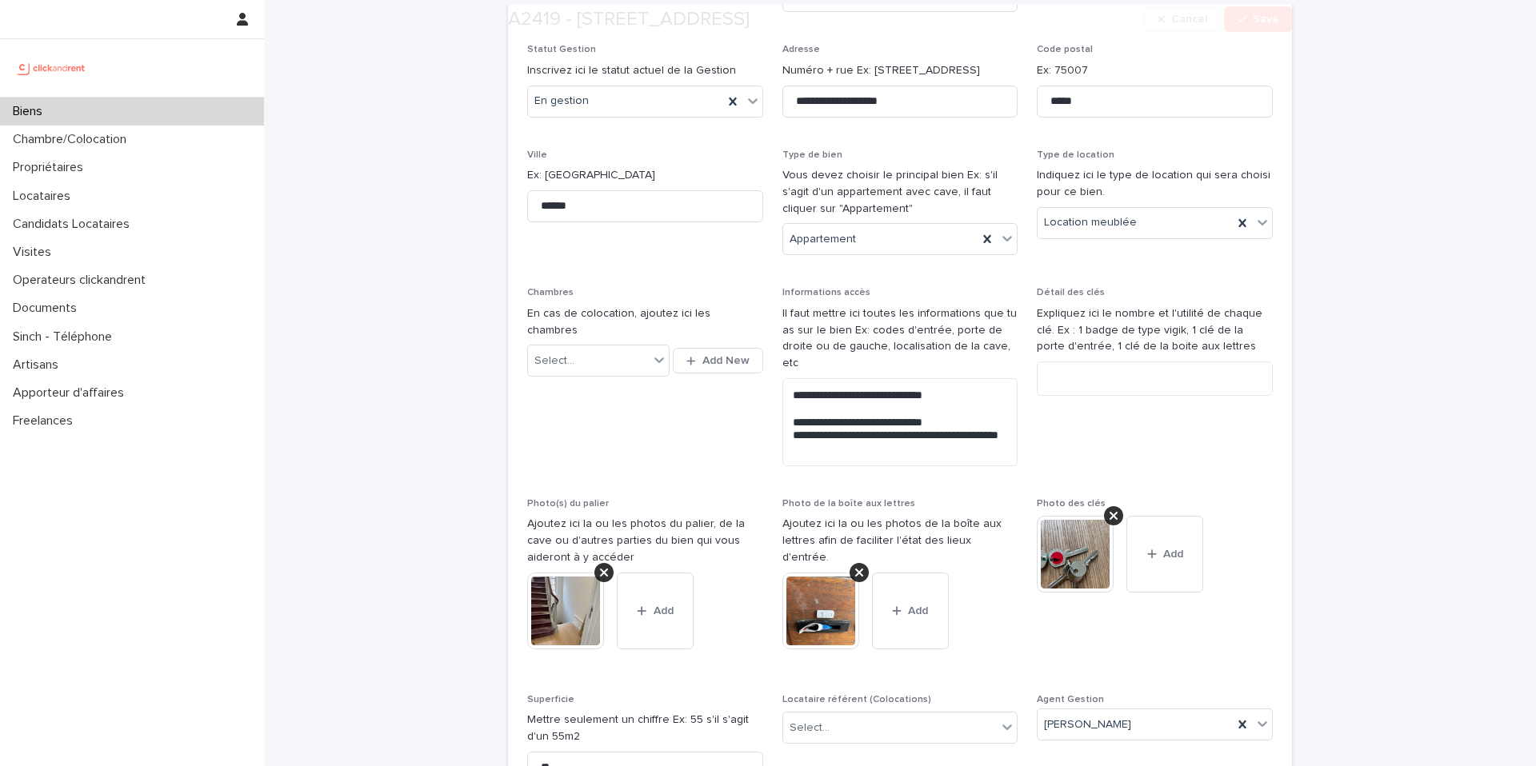
scroll to position [266, 0]
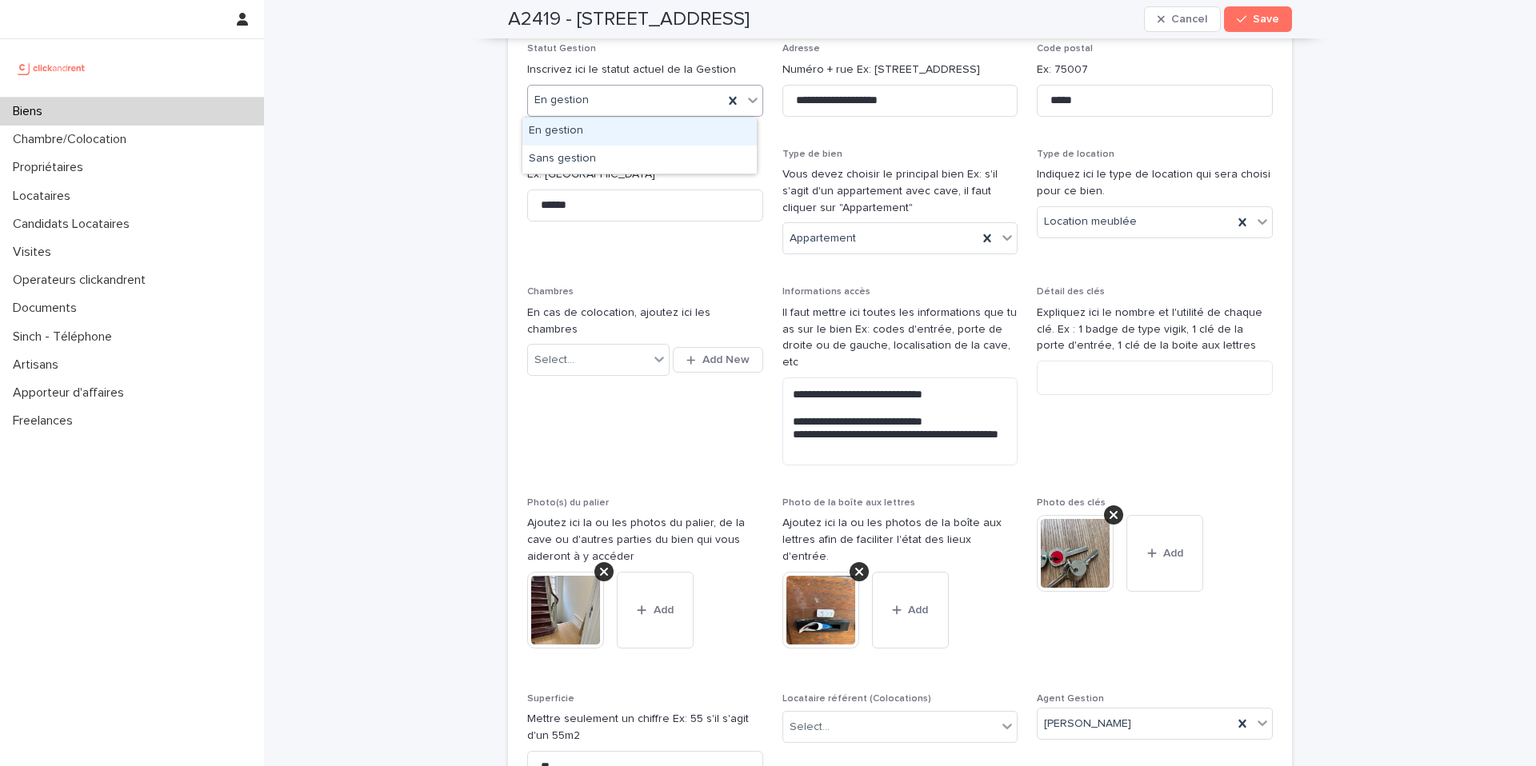
click at [748, 98] on icon at bounding box center [753, 101] width 10 height 6
click at [709, 403] on span "Chambres En cas de colocation, ajoutez ici les chambres Select... Add New" at bounding box center [645, 382] width 236 height 192
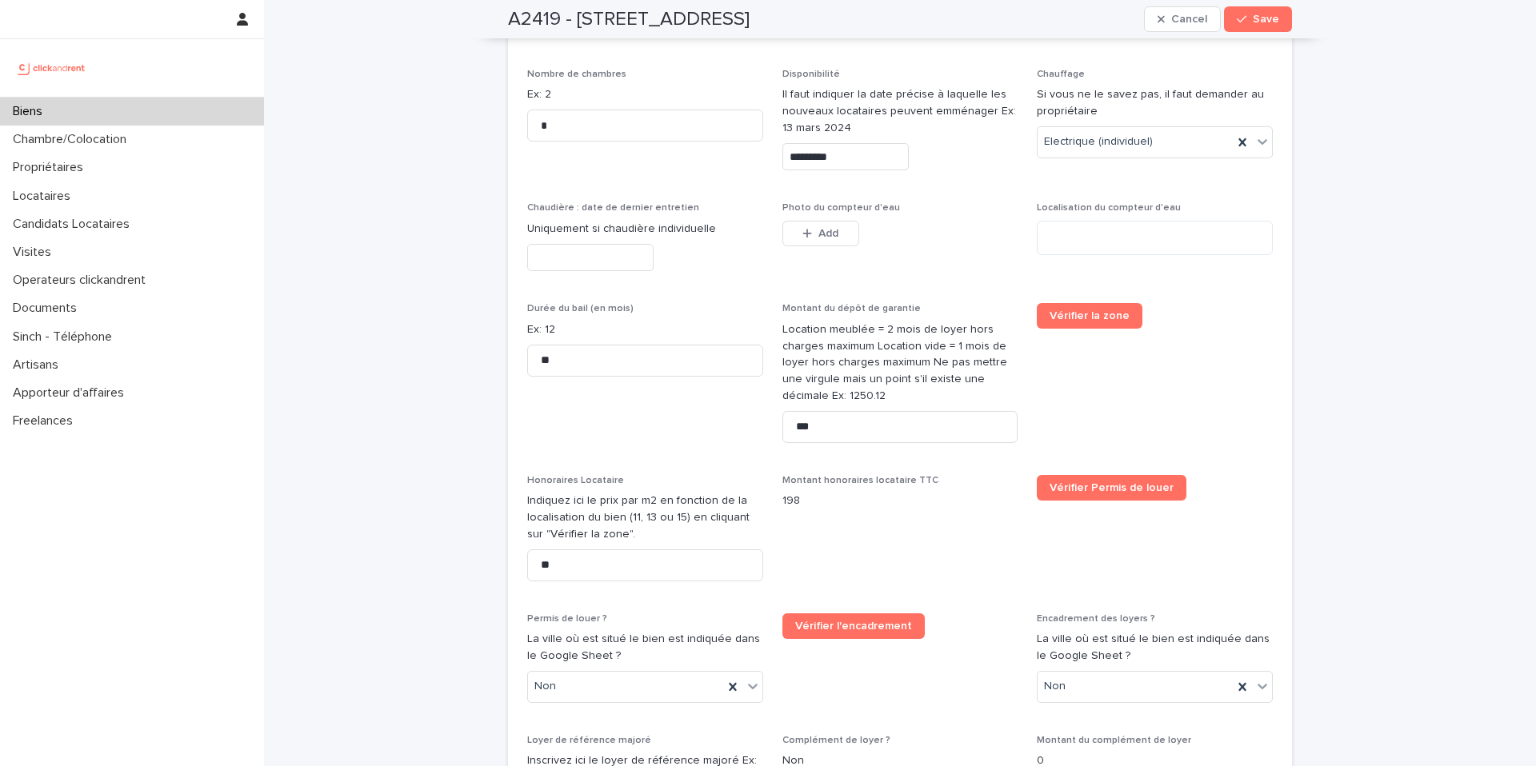
scroll to position [2840, 0]
click at [94, 186] on div "Locataires" at bounding box center [132, 196] width 264 height 28
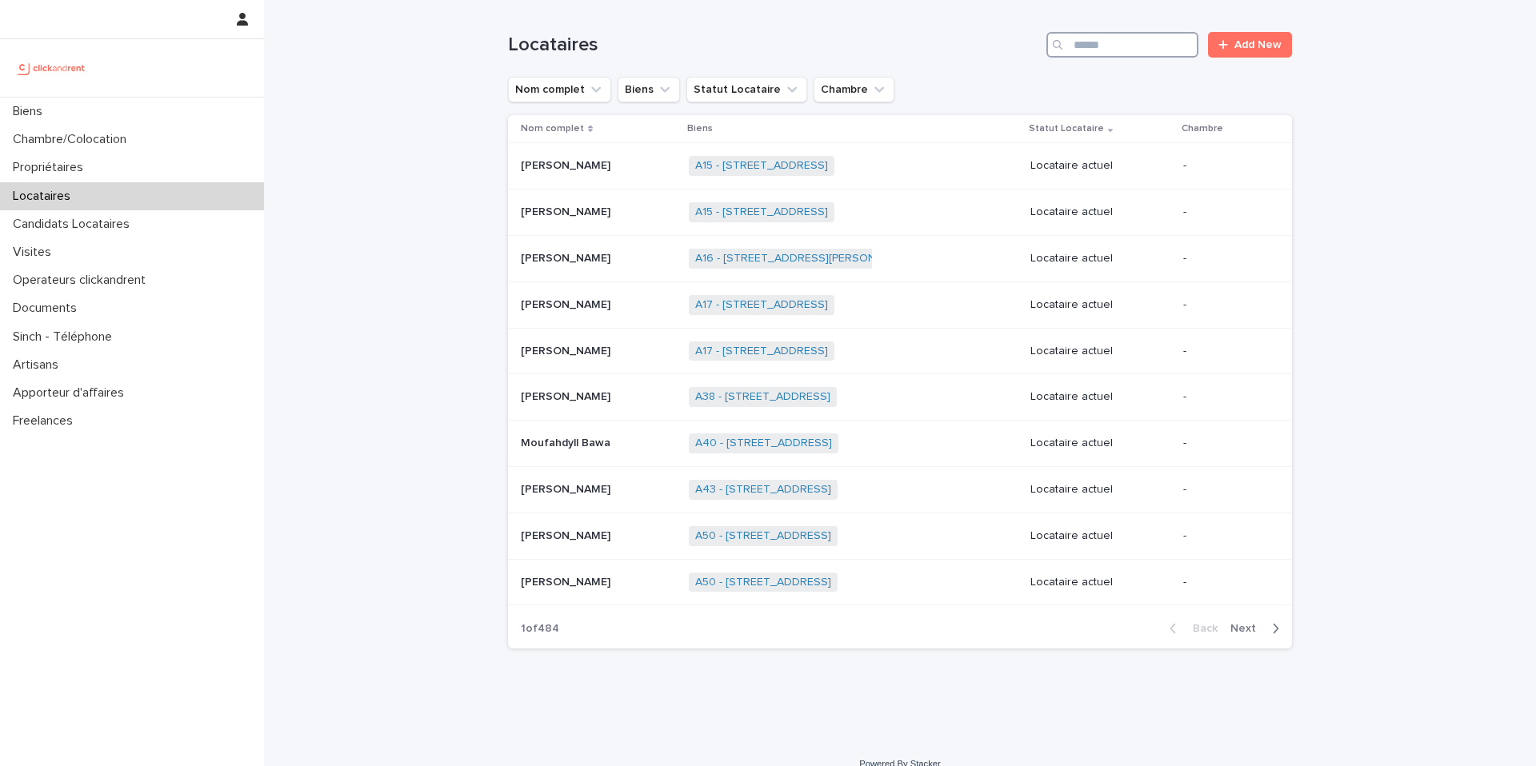
click at [1105, 44] on input "Search" at bounding box center [1122, 45] width 152 height 26
paste input "**********"
type input "**********"
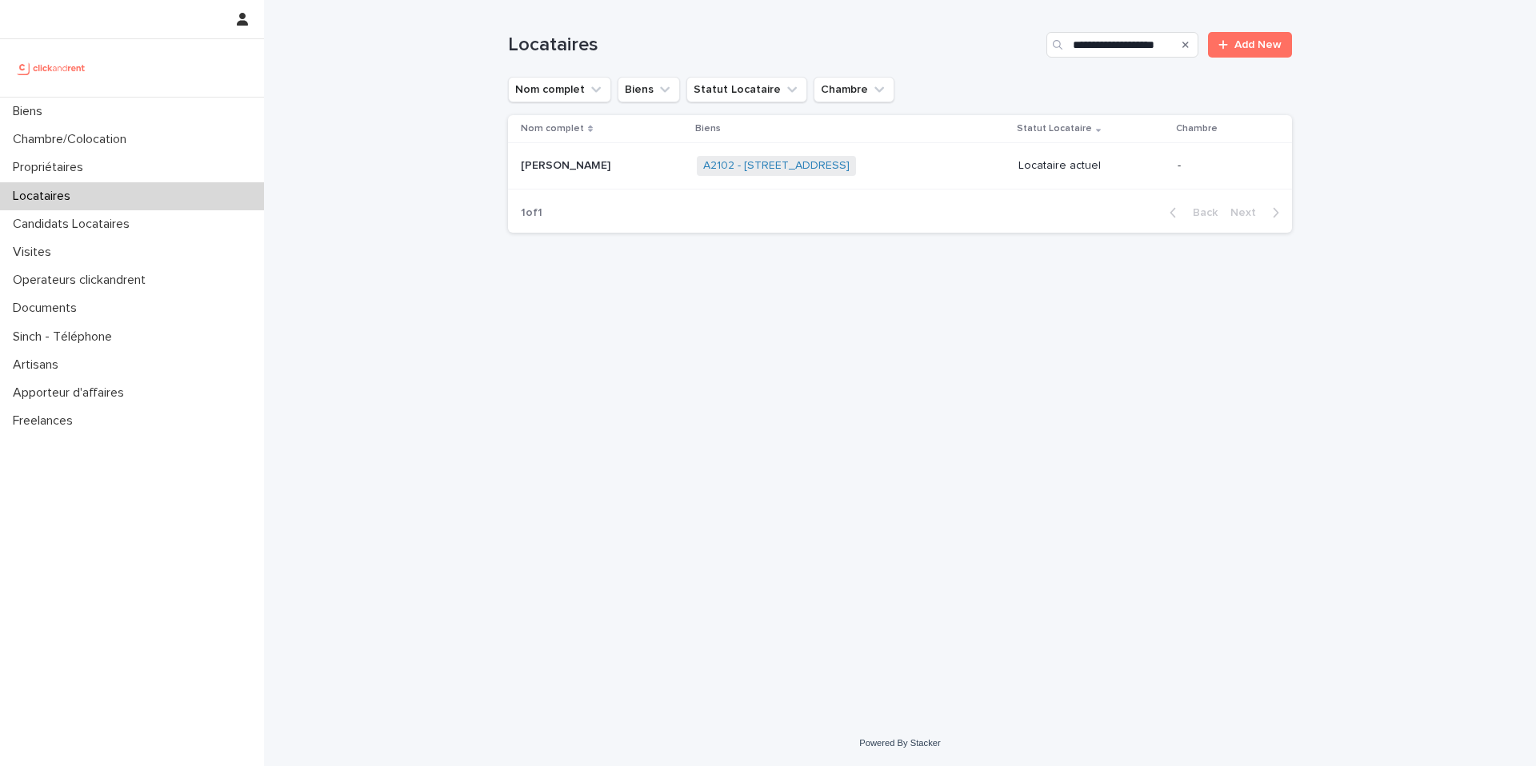
click at [570, 161] on p "[PERSON_NAME]" at bounding box center [567, 164] width 93 height 17
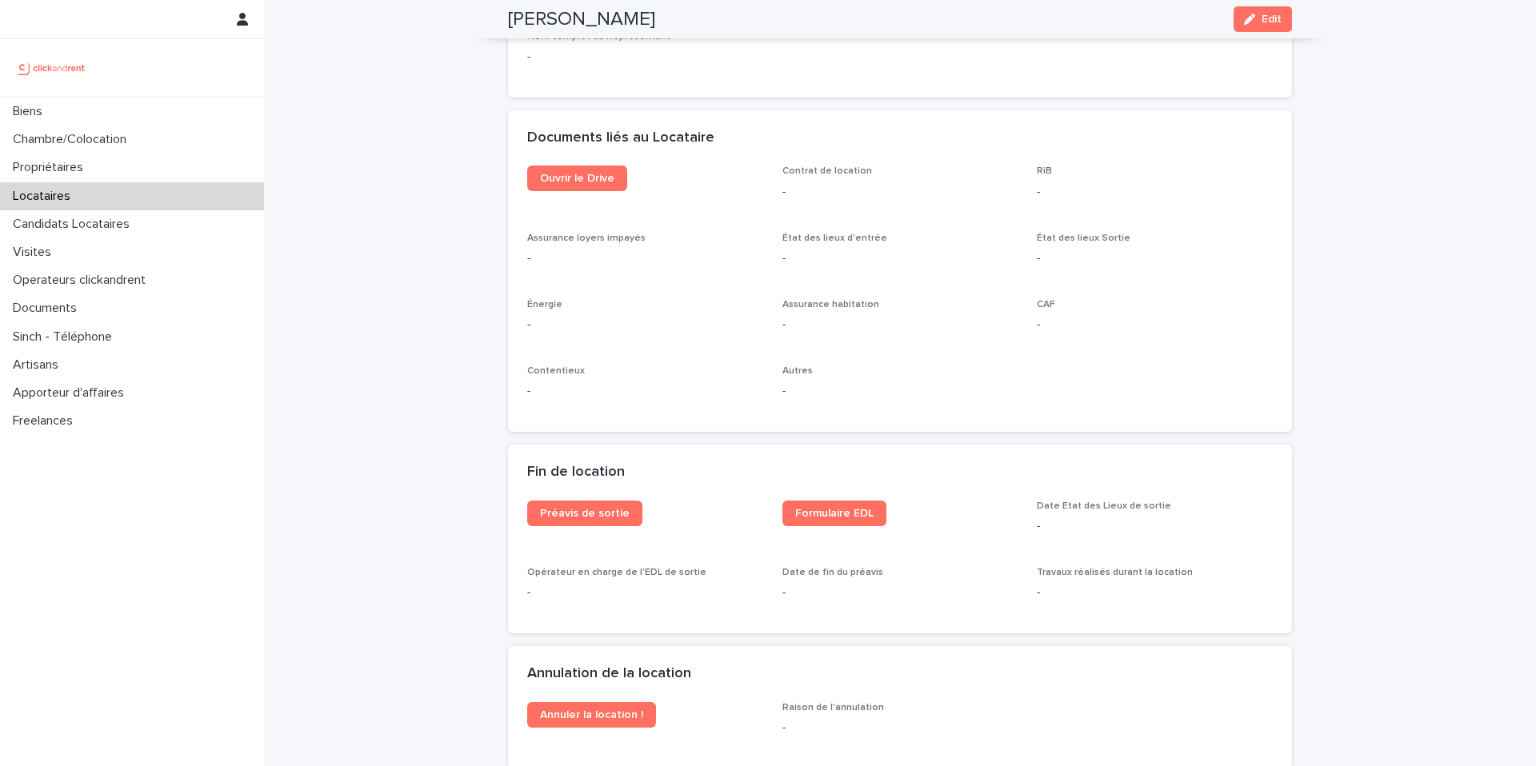
scroll to position [1657, 0]
click at [594, 516] on span "Préavis de sortie" at bounding box center [585, 515] width 90 height 11
click at [814, 520] on link "Formulaire EDL" at bounding box center [834, 515] width 104 height 26
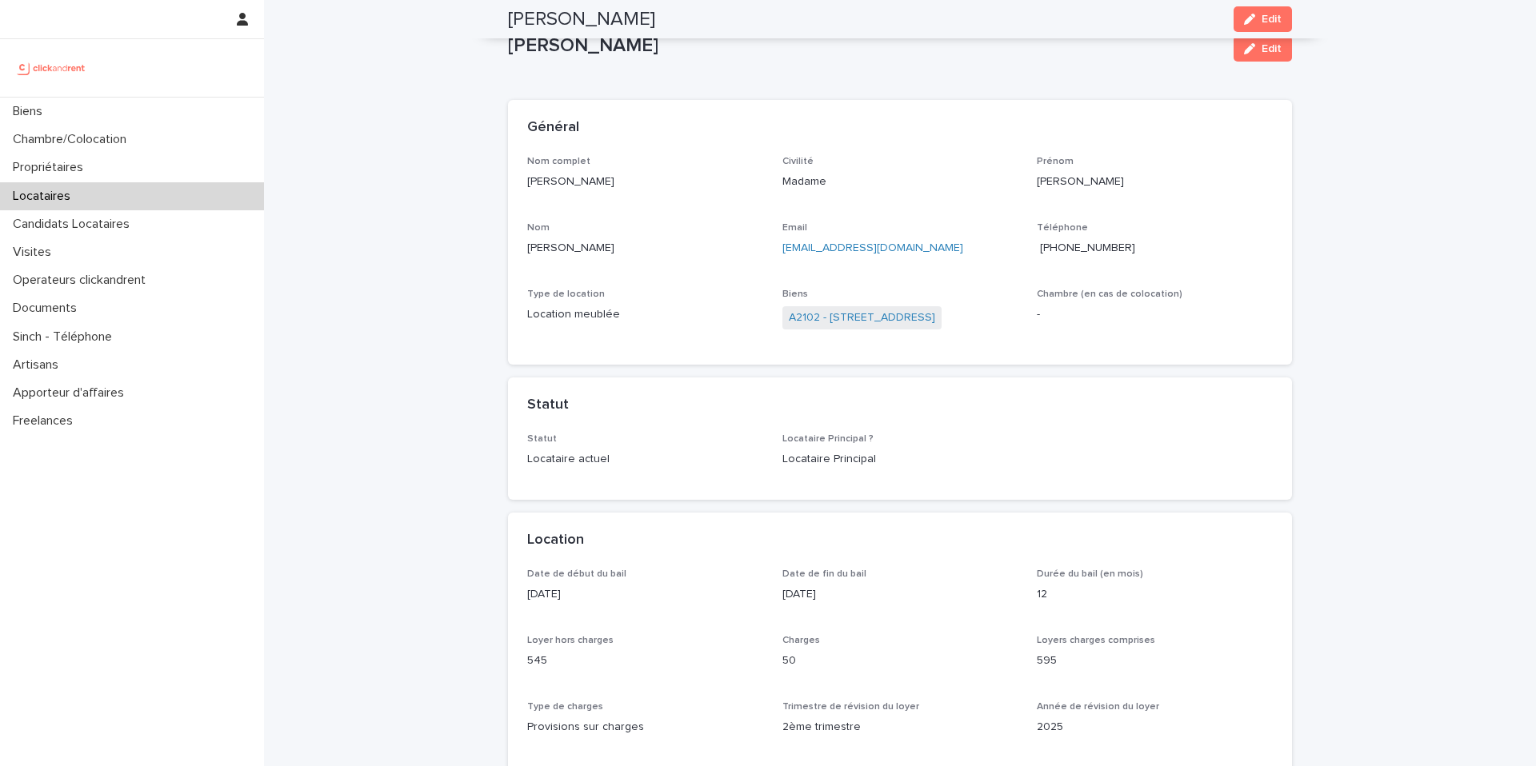
scroll to position [0, 0]
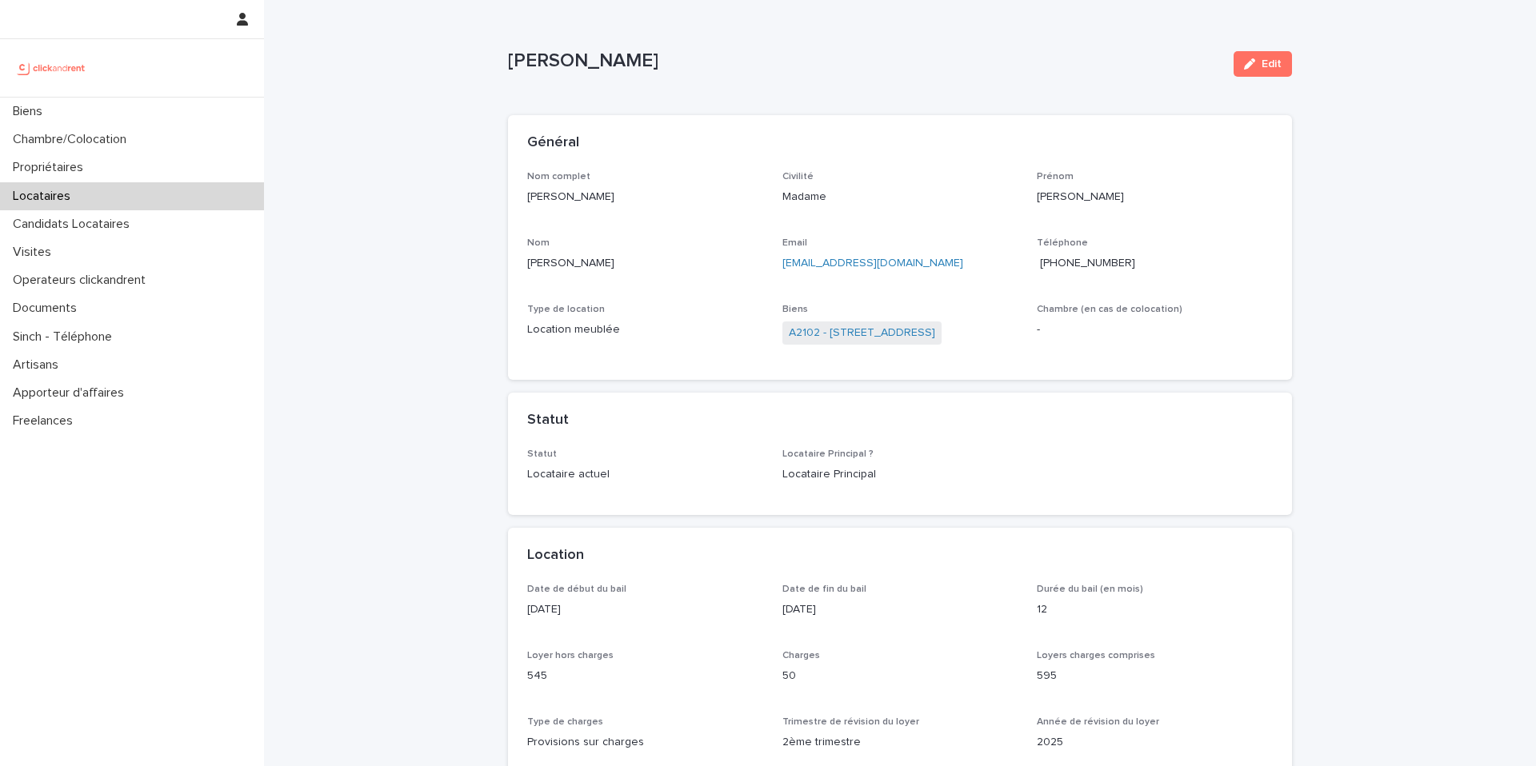
click at [1117, 266] on span "[PHONE_NUMBER]" at bounding box center [1087, 263] width 95 height 11
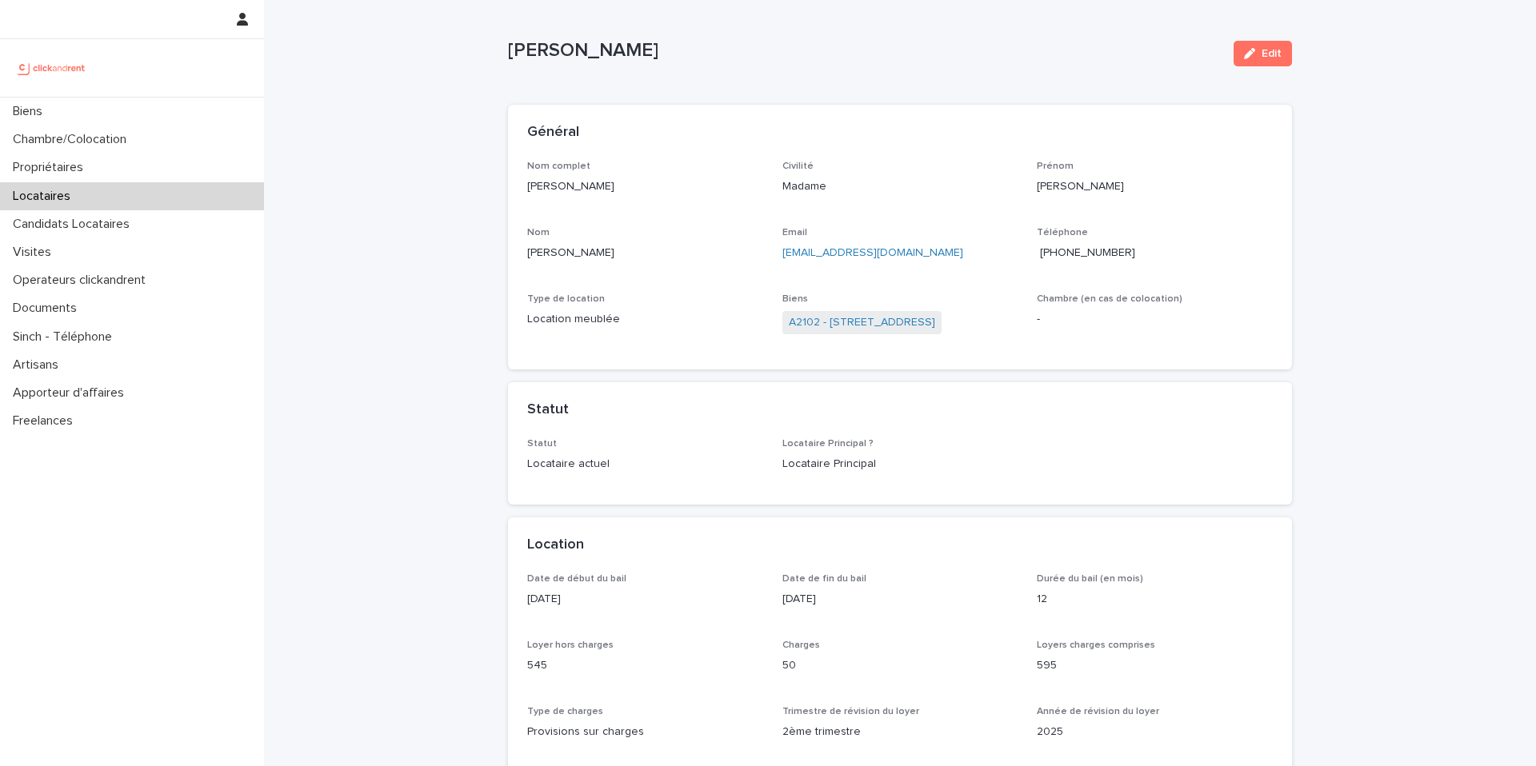
scroll to position [6, 0]
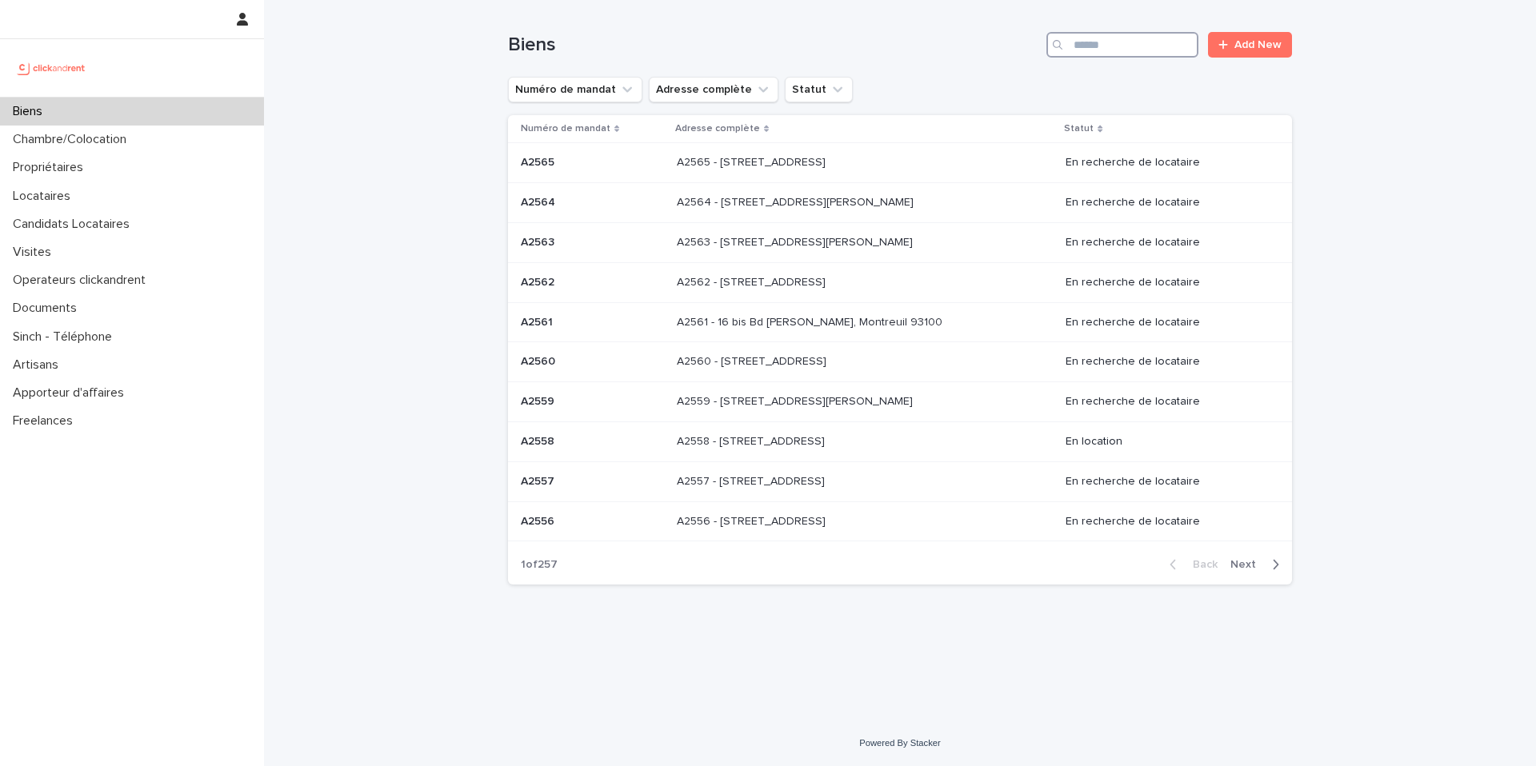
click at [1091, 39] on input "Search" at bounding box center [1122, 45] width 152 height 26
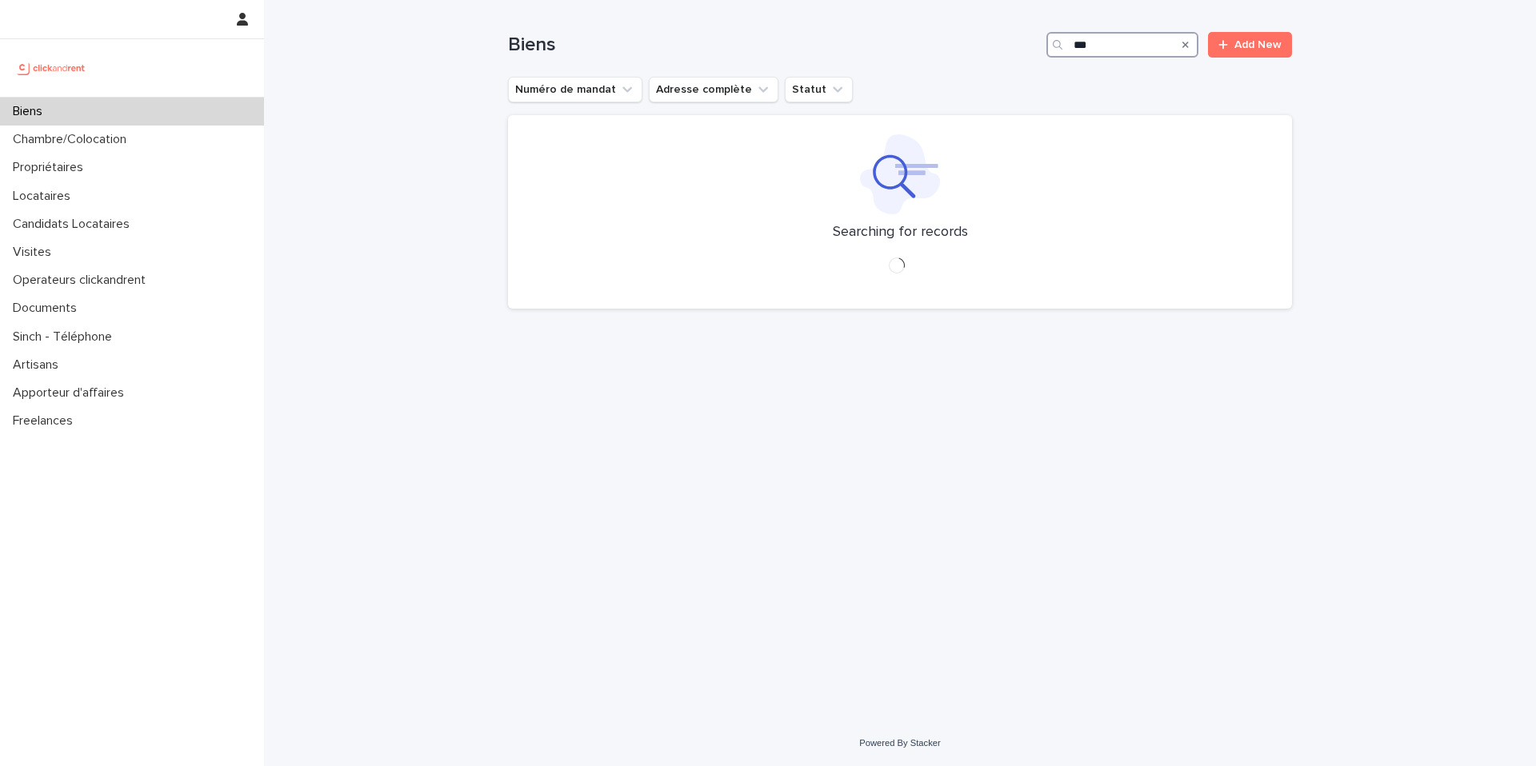
type input "****"
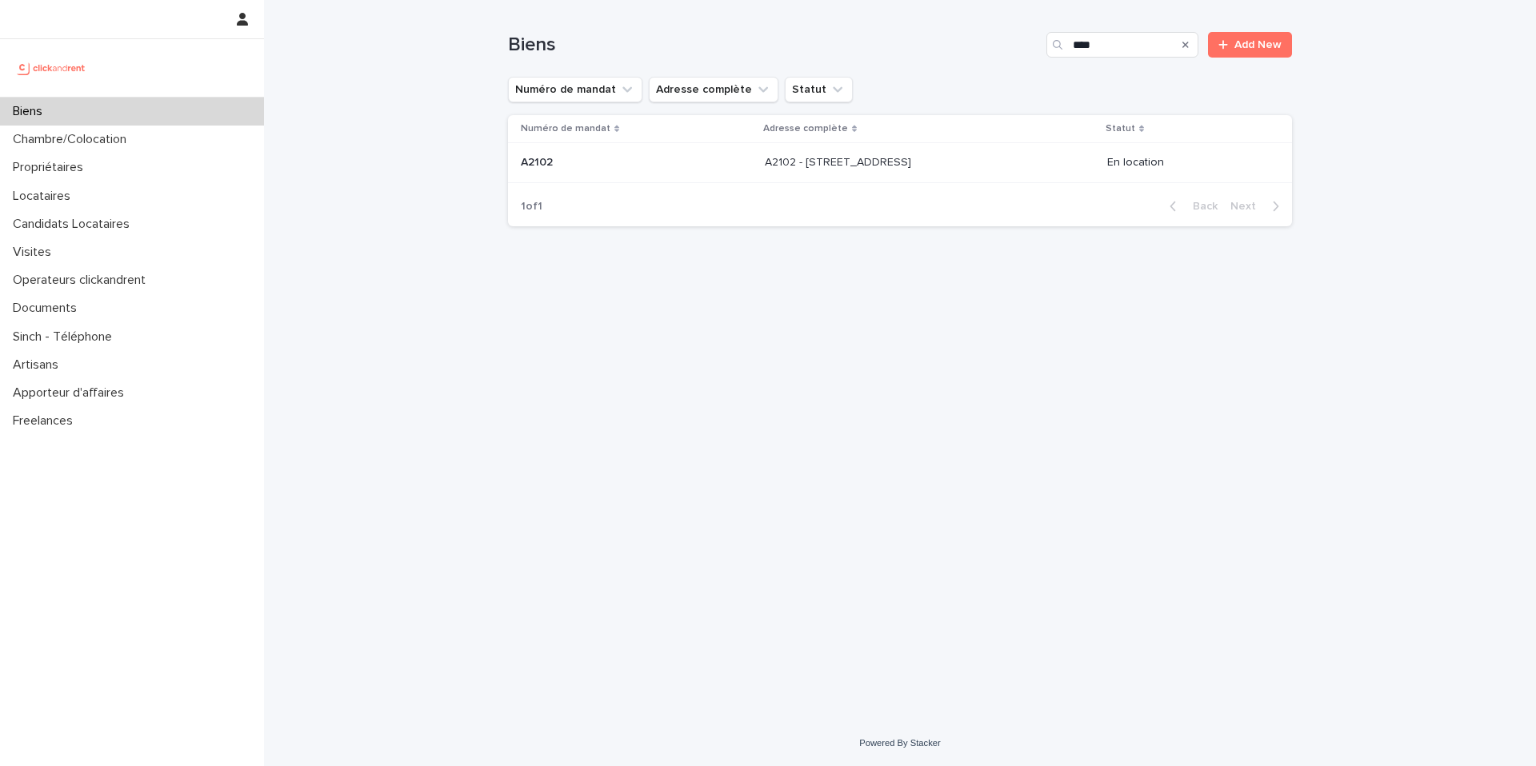
click at [535, 164] on p "A2102" at bounding box center [538, 161] width 35 height 17
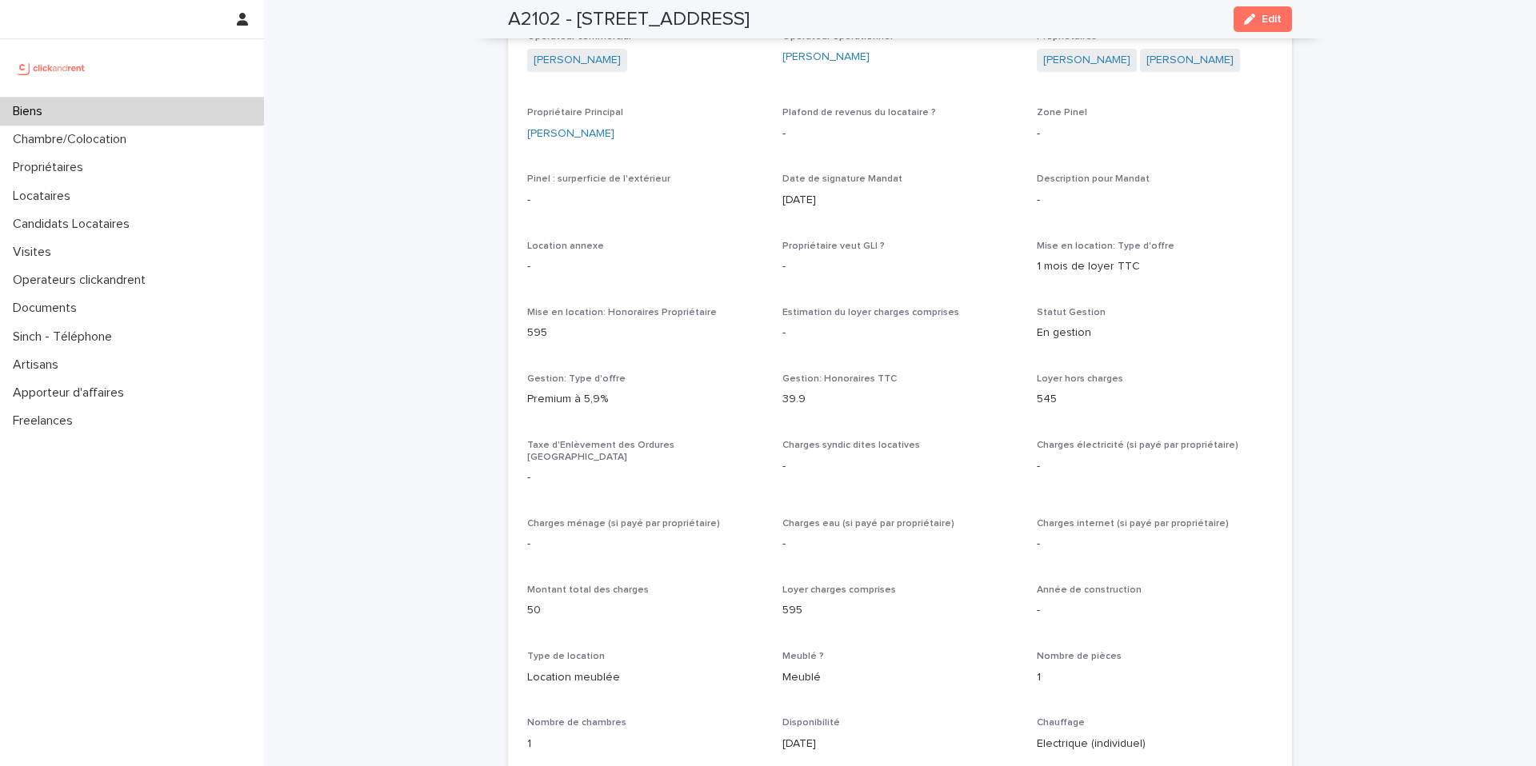
scroll to position [805, 0]
